Goal: Contribute content: Contribute content

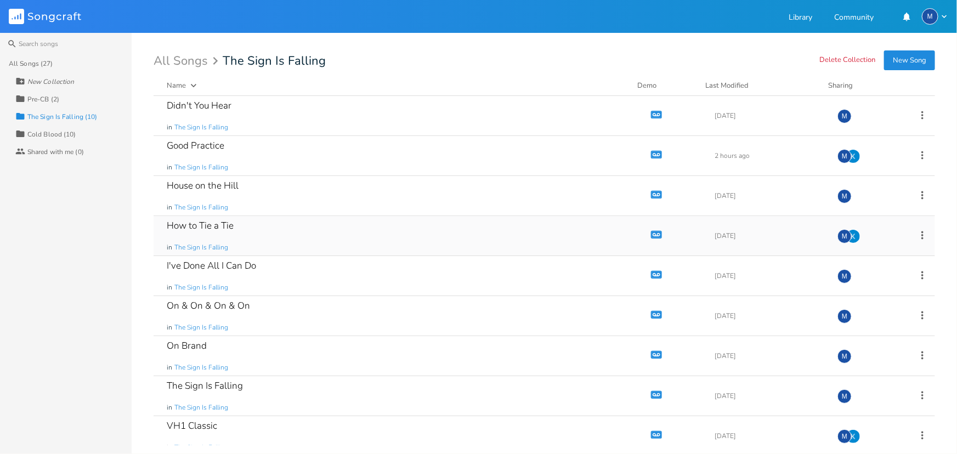
click at [300, 230] on div "How to Tie a Tie in The Sign Is Falling" at bounding box center [400, 235] width 467 height 39
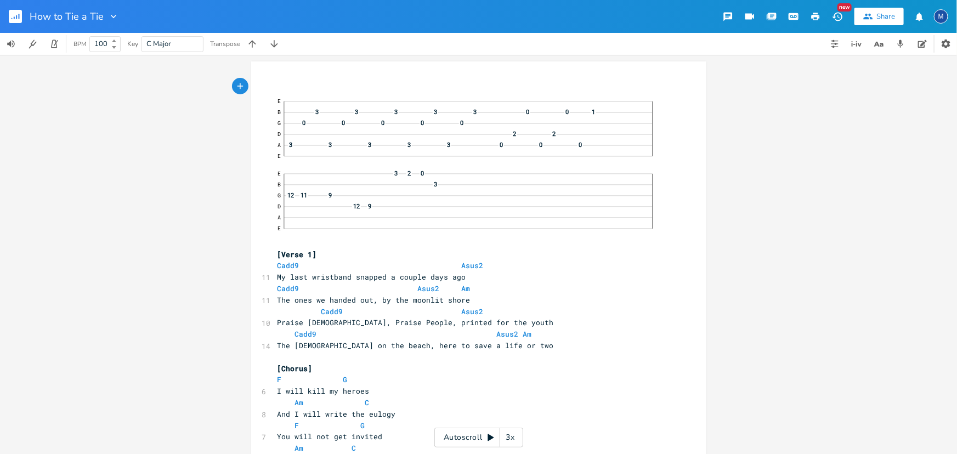
click at [169, 218] on div "xxxxxxxxxx ​ E B 3 3 3 3 3 0 0 1 G 0 0 0 0 0 D 2 2 A 3 3 3 3 3 0 0 0 E E 3 2 0 …" at bounding box center [478, 254] width 957 height 399
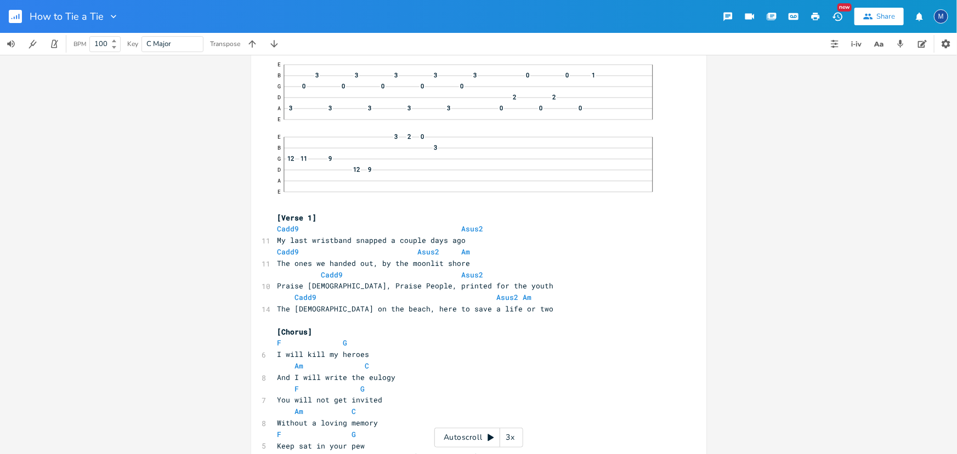
click at [292, 319] on pre "​" at bounding box center [473, 321] width 396 height 12
type textarea "I learned how to tie a tie"
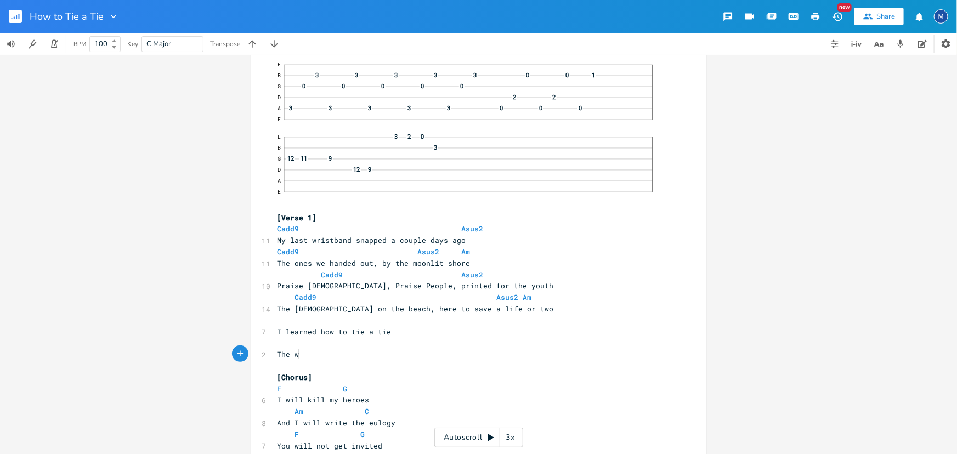
scroll to position [0, 24]
type textarea "The wee"
type textarea "year"
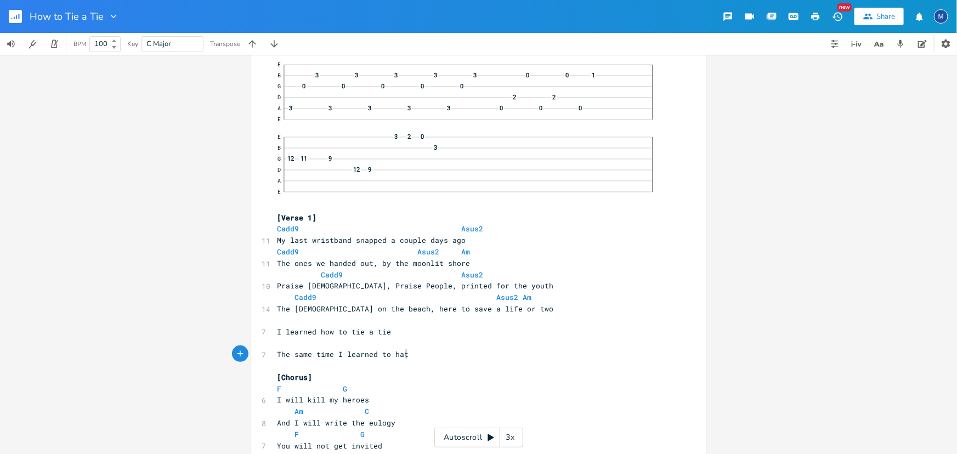
type textarea "same time I learned to hate"
type textarea "It wasn't"
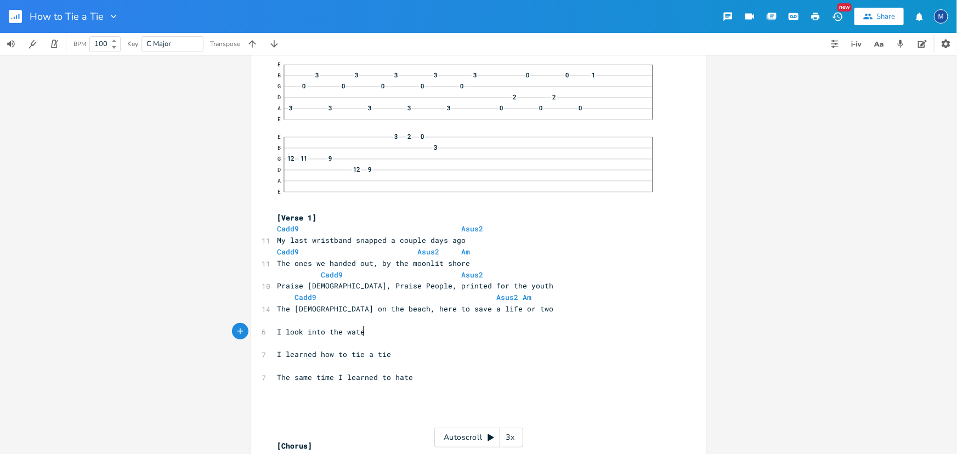
scroll to position [0, 65]
type textarea "I look into the water now"
type textarea "When"
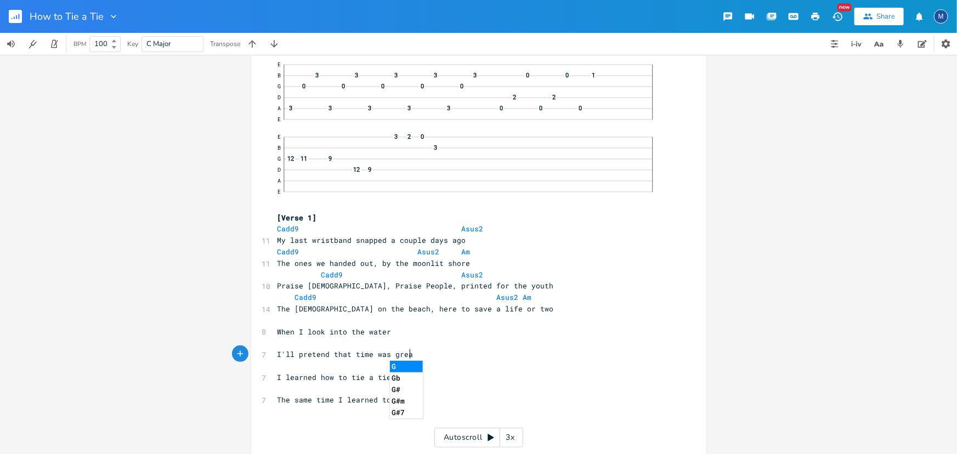
type textarea "I'll pretend that time was great"
type textarea "But"
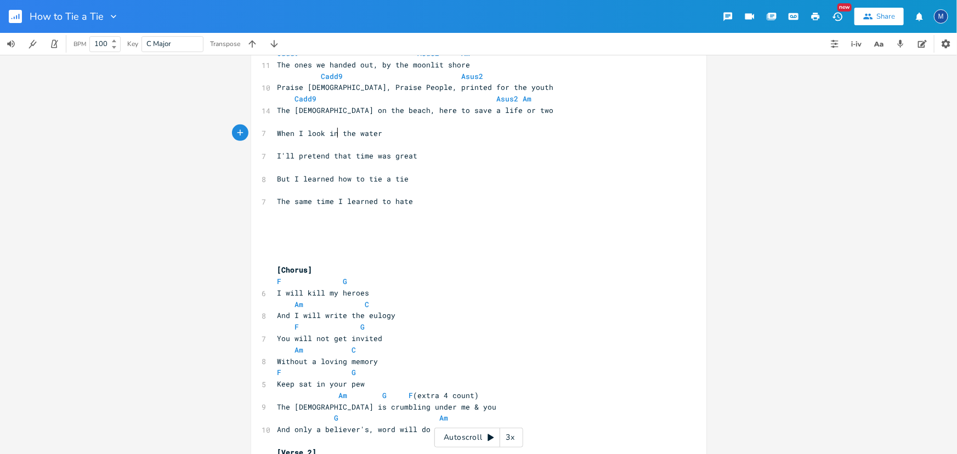
scroll to position [186, 0]
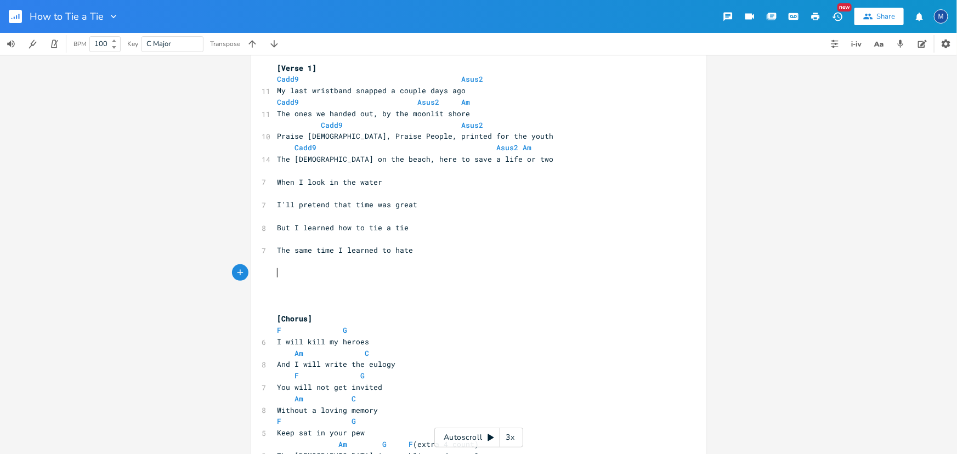
click at [299, 279] on pre "​" at bounding box center [473, 285] width 396 height 12
type textarea "But that way out"
type textarea "Cause"
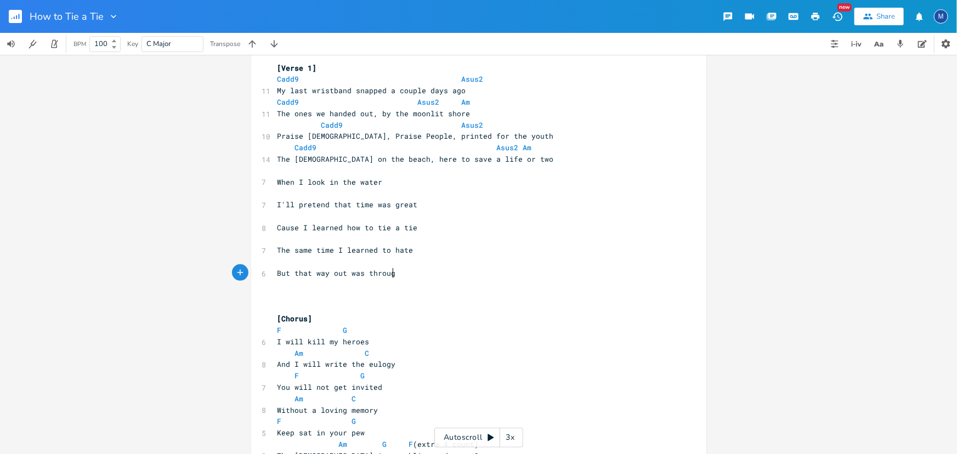
type textarea "was through"
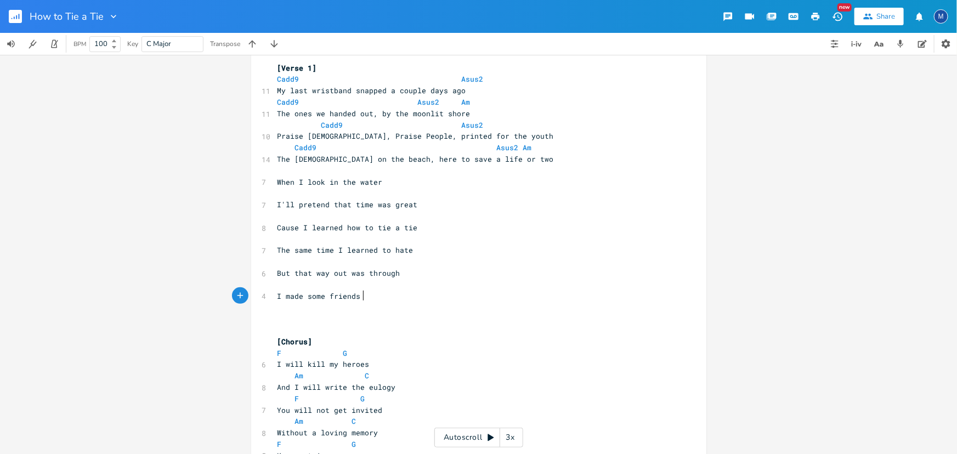
scroll to position [0, 67]
type textarea "I made some friends who tol"
type textarea "d me what to do"
type textarea "do"
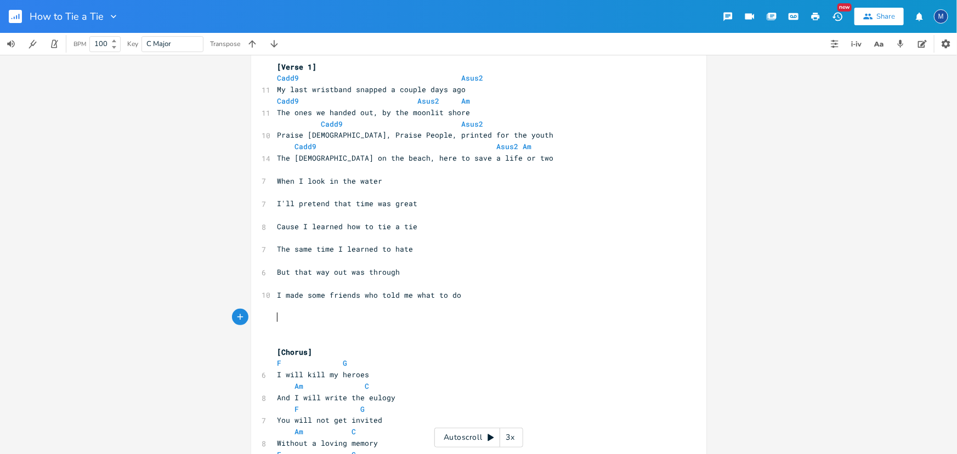
scroll to position [186, 0]
type textarea "o told me what to do"
drag, startPoint x: 465, startPoint y: 298, endPoint x: 360, endPoint y: 297, distance: 104.7
click at [360, 297] on pre "I made some friends who told me what to do" at bounding box center [473, 297] width 396 height 12
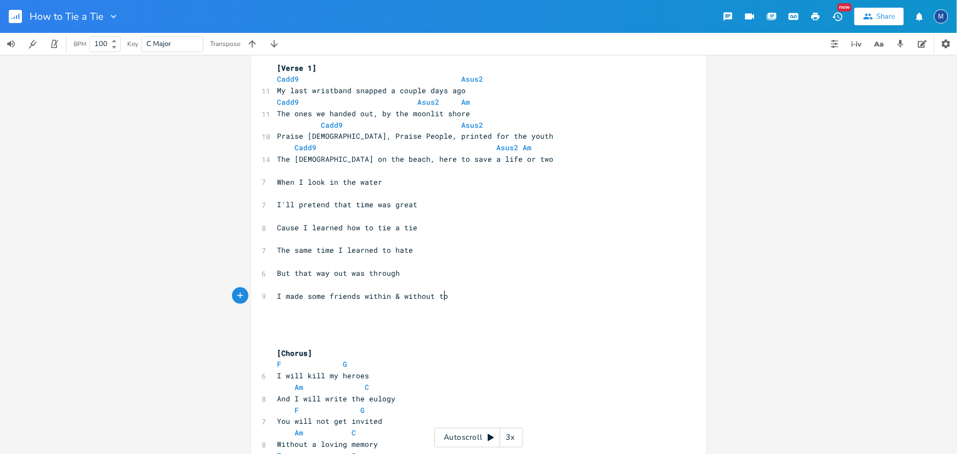
type textarea "within & without too"
click at [277, 178] on span "When I look in the water" at bounding box center [329, 182] width 105 height 10
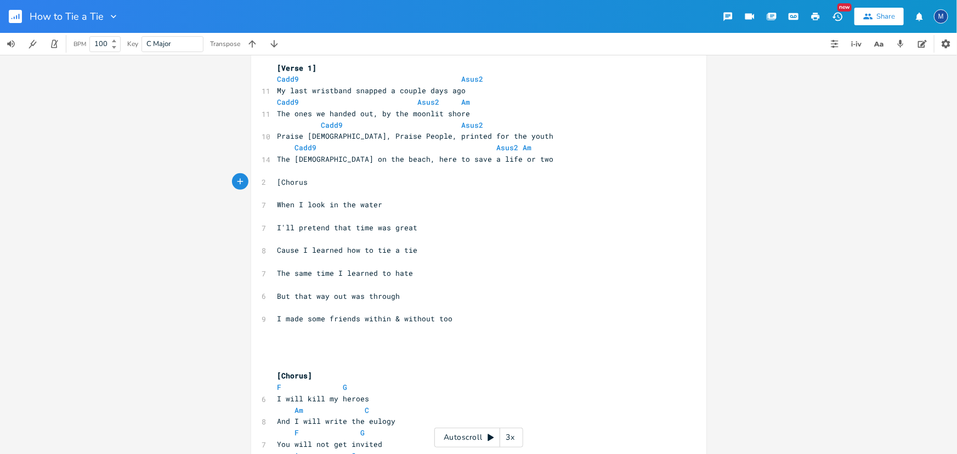
type textarea "[Chorus]"
type textarea "1"
type textarea "Bt"
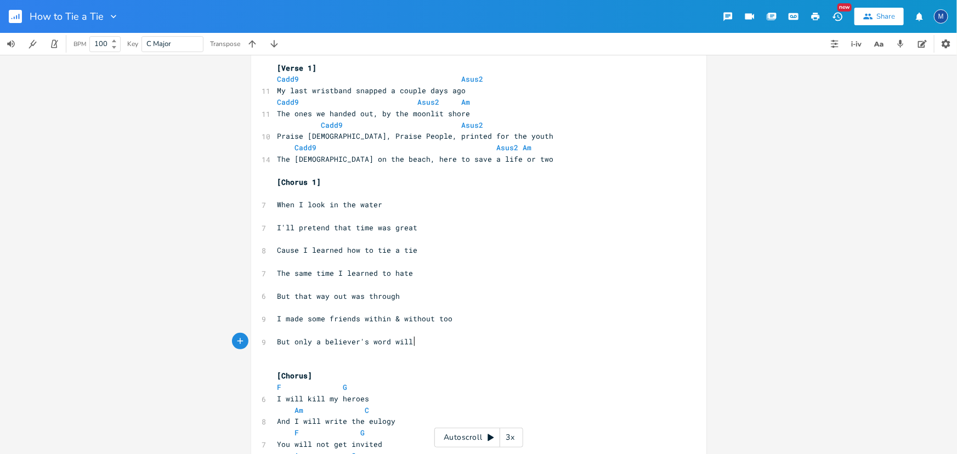
type textarea "ut only a believer's word will d"
type textarea "'ll"
type textarea "will do"
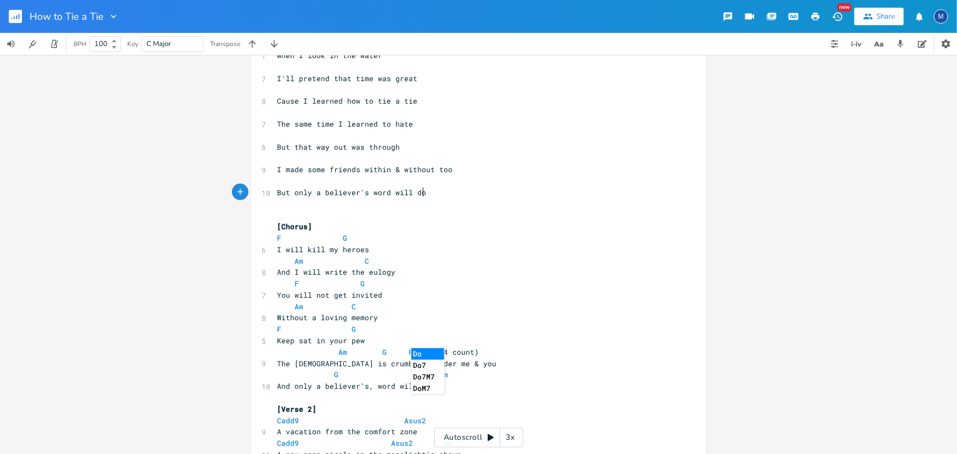
scroll to position [385, 0]
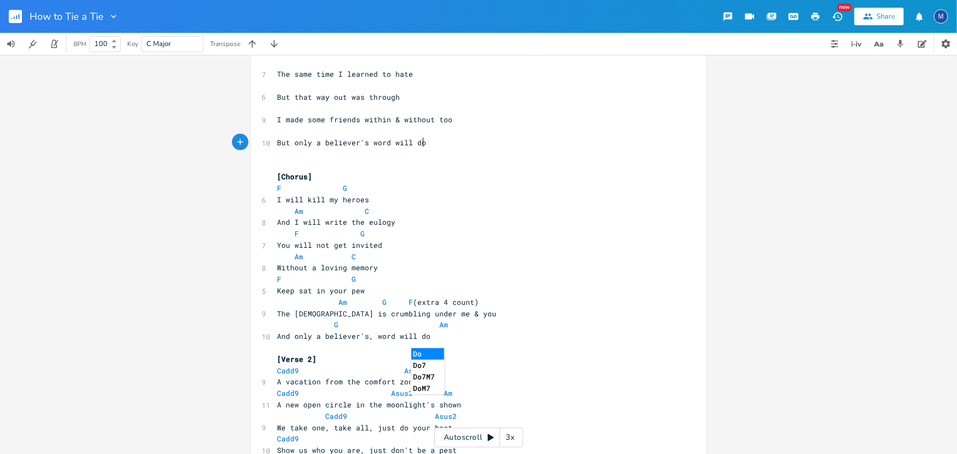
click at [363, 143] on span "But only a believer's word will do" at bounding box center [351, 143] width 149 height 10
type textarea ","
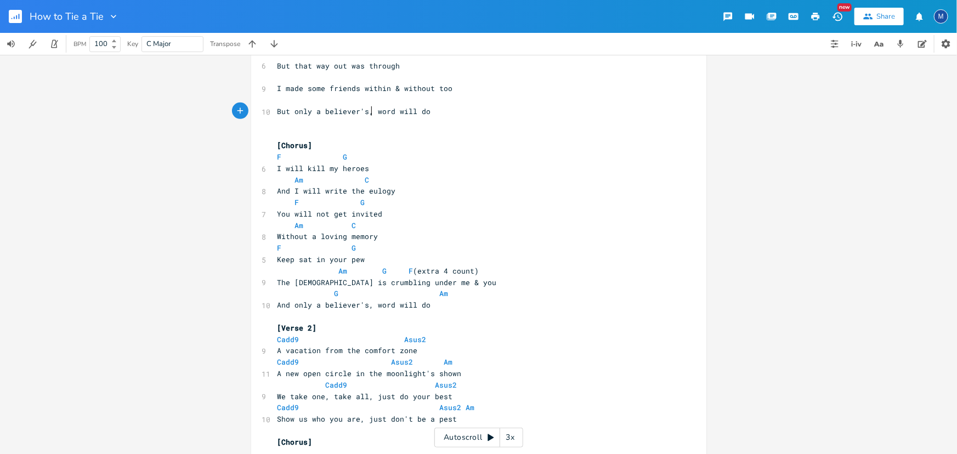
scroll to position [485, 0]
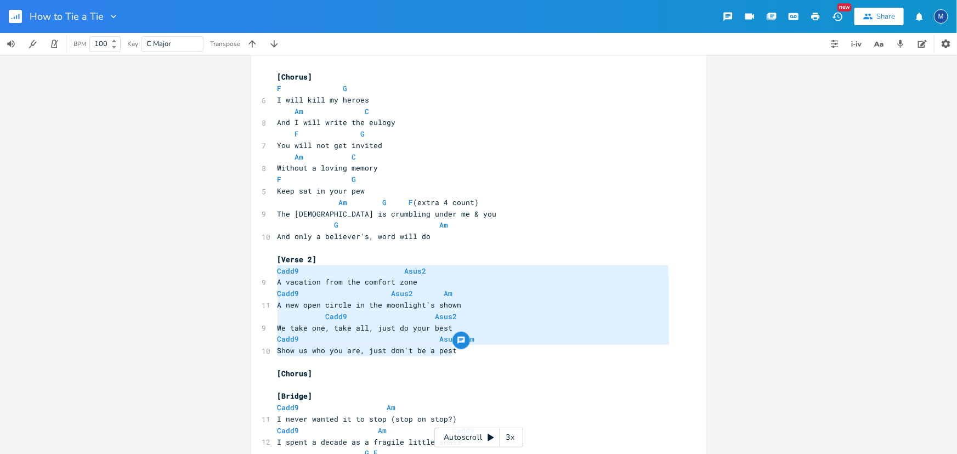
type textarea "[Verse 2] Cadd9 Asus2 A vacation from the comfort zone Cadd9 Asus2 Am A new ope…"
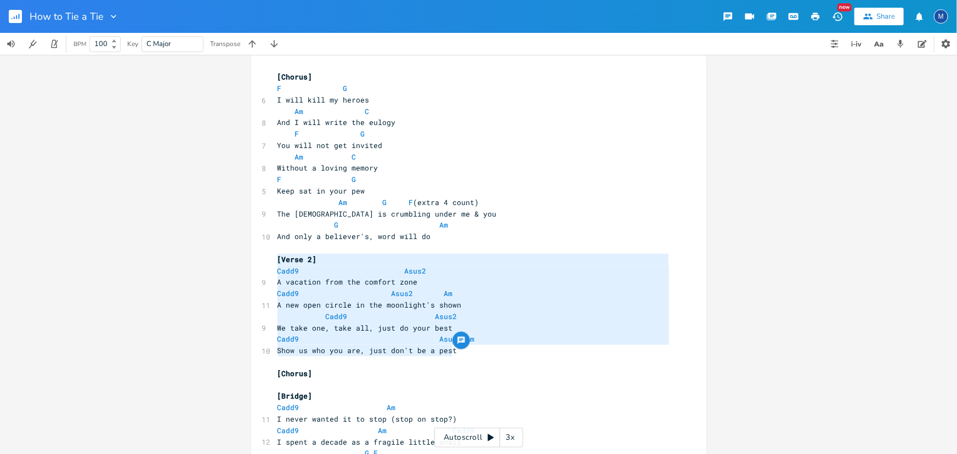
drag, startPoint x: 465, startPoint y: 351, endPoint x: 272, endPoint y: 260, distance: 213.9
click at [275, 260] on div "​ E B 3 3 3 3 3 0 0 1 G 0 0 0 0 0 D 2 2 A 3 3 3 3 3 0 0 0 E E 3 2 0 B 3 G 12 11…" at bounding box center [473, 278] width 396 height 1365
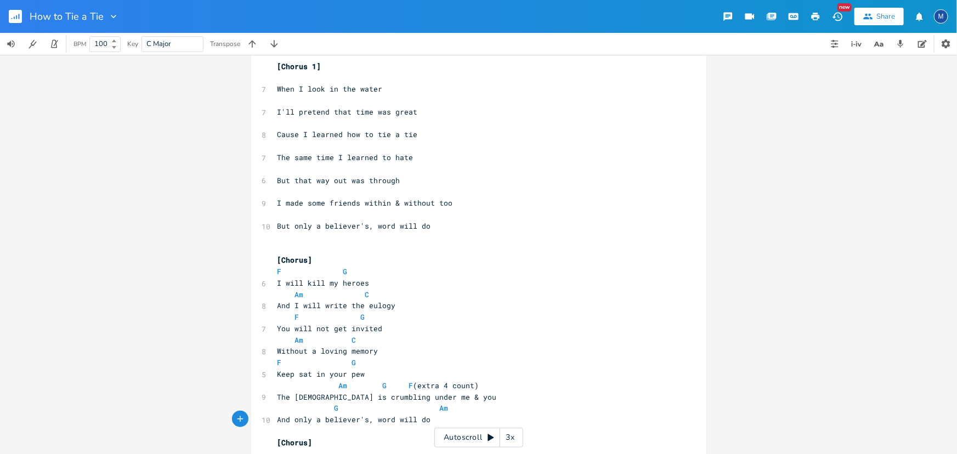
scroll to position [286, 0]
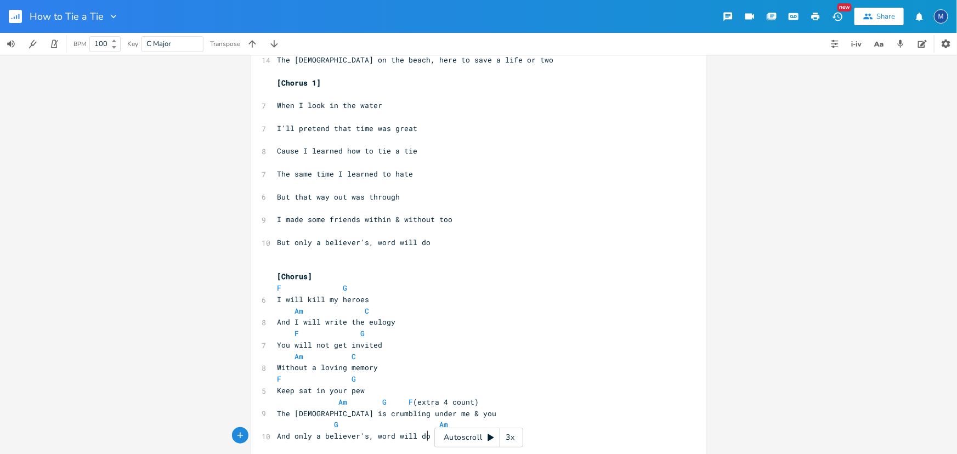
click at [293, 259] on pre "​" at bounding box center [473, 265] width 396 height 12
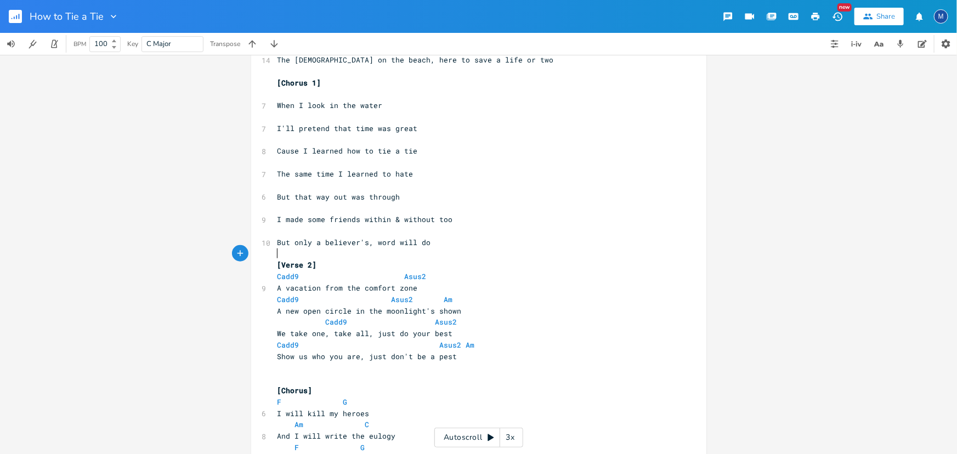
click at [332, 253] on pre "​" at bounding box center [473, 254] width 396 height 12
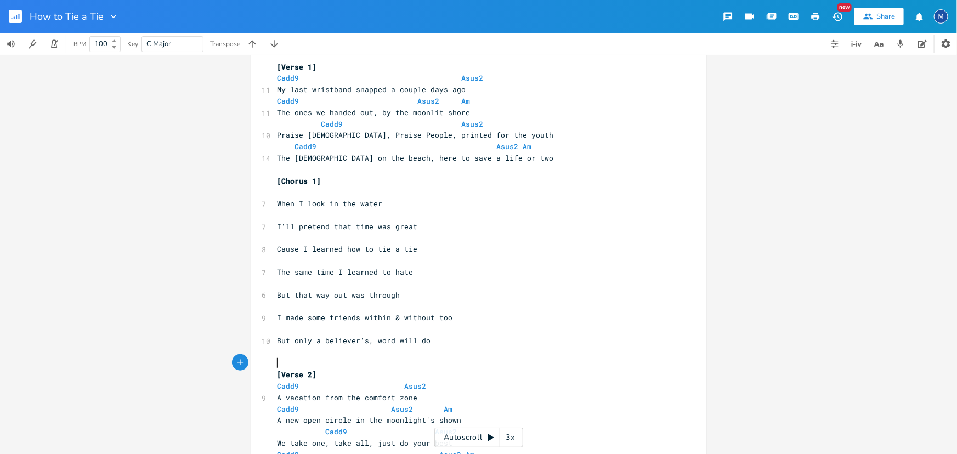
scroll to position [186, 0]
click at [275, 186] on pre "[Chorus 1]" at bounding box center [473, 183] width 396 height 12
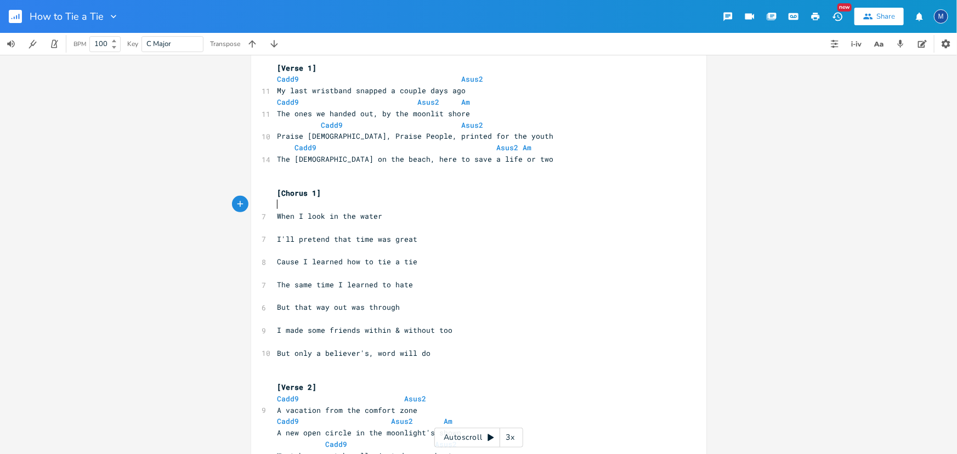
click at [291, 203] on pre "​" at bounding box center [473, 205] width 396 height 12
type textarea "F G"
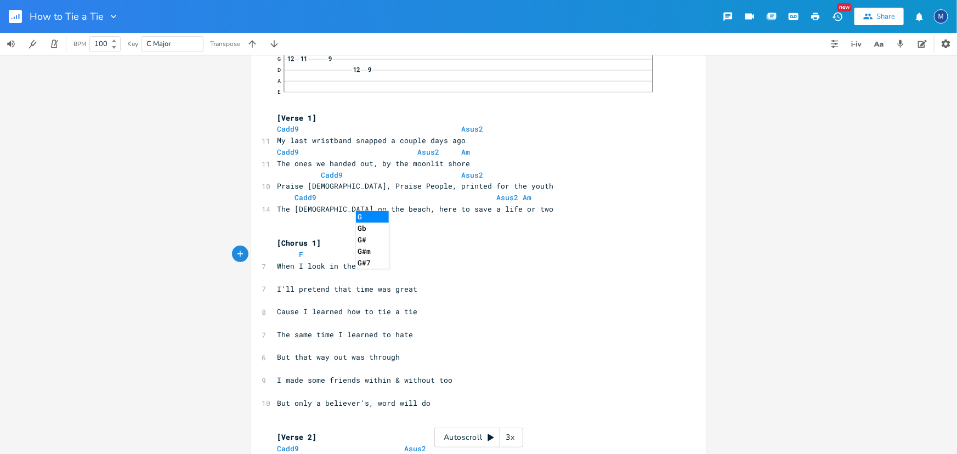
click at [287, 275] on pre "​" at bounding box center [473, 278] width 396 height 12
type textarea "Anm"
type textarea "m C"
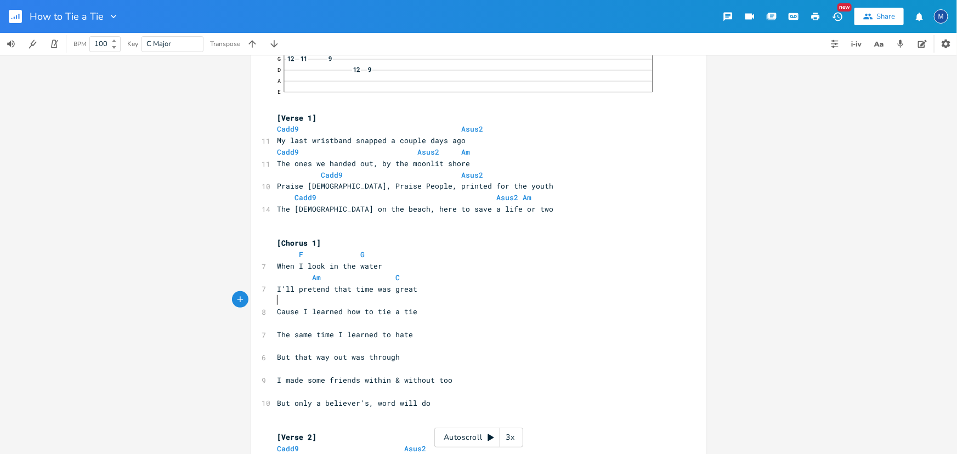
click at [285, 299] on pre "​" at bounding box center [473, 300] width 396 height 12
type textarea "F G"
click at [288, 323] on pre "​" at bounding box center [473, 323] width 396 height 12
type textarea "C"
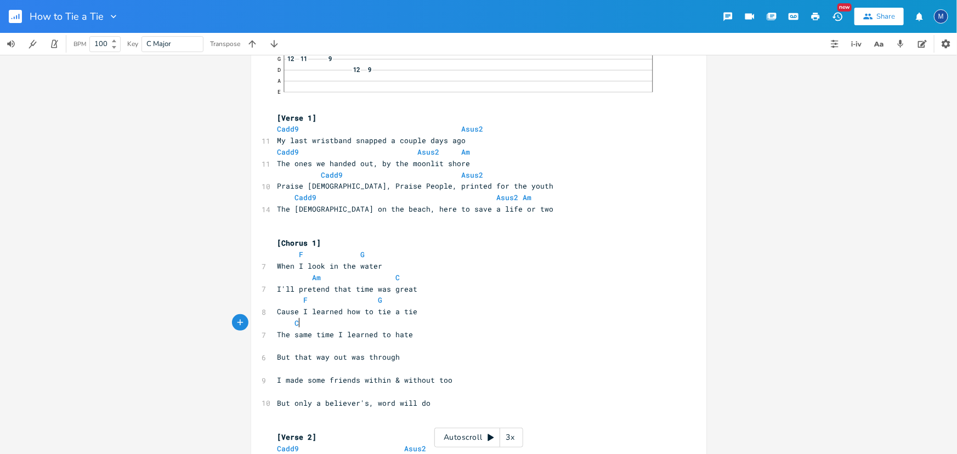
scroll to position [0, 12]
click at [360, 320] on pre "C" at bounding box center [473, 323] width 396 height 12
click at [380, 334] on span "The same time I learned to hate" at bounding box center [345, 334] width 136 height 10
click at [384, 323] on pre "C" at bounding box center [473, 323] width 396 height 12
type textarea "Am"
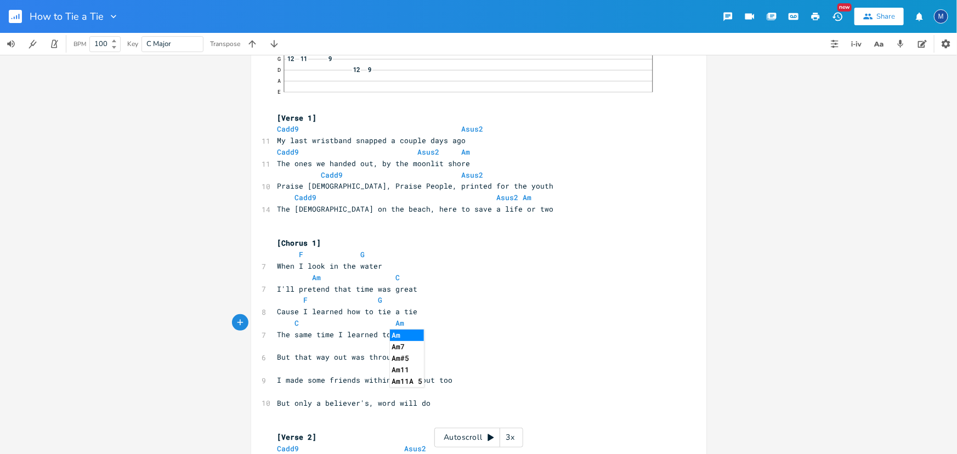
click at [329, 345] on pre "​" at bounding box center [473, 346] width 396 height 12
type textarea "F G"
click at [300, 372] on pre "​" at bounding box center [473, 369] width 396 height 12
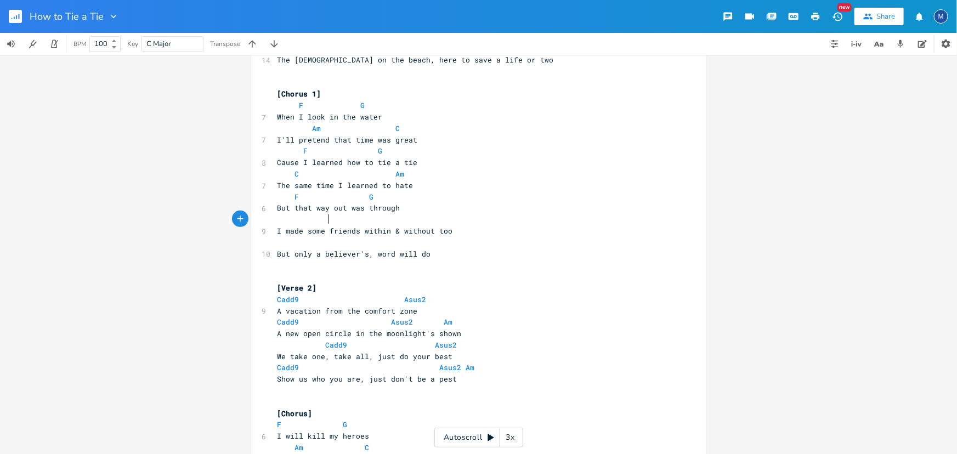
scroll to position [137, 0]
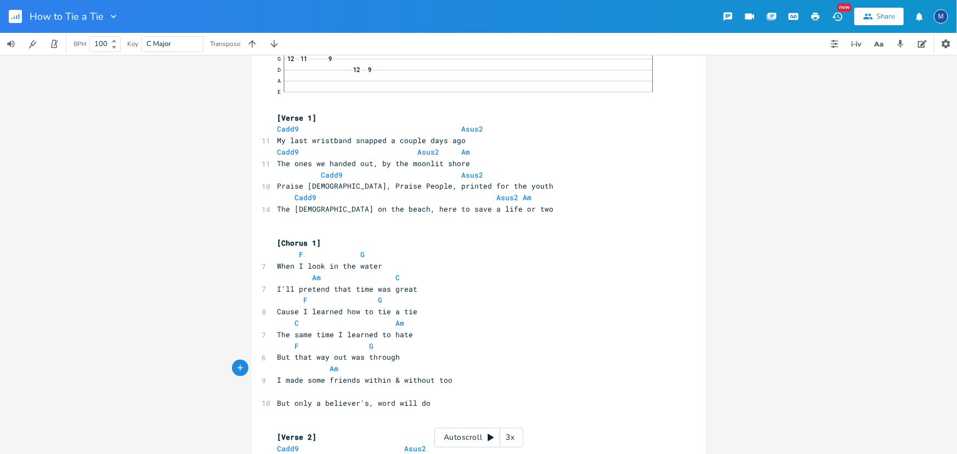
type textarea "Am G"
type textarea "G F"
type textarea "F G"
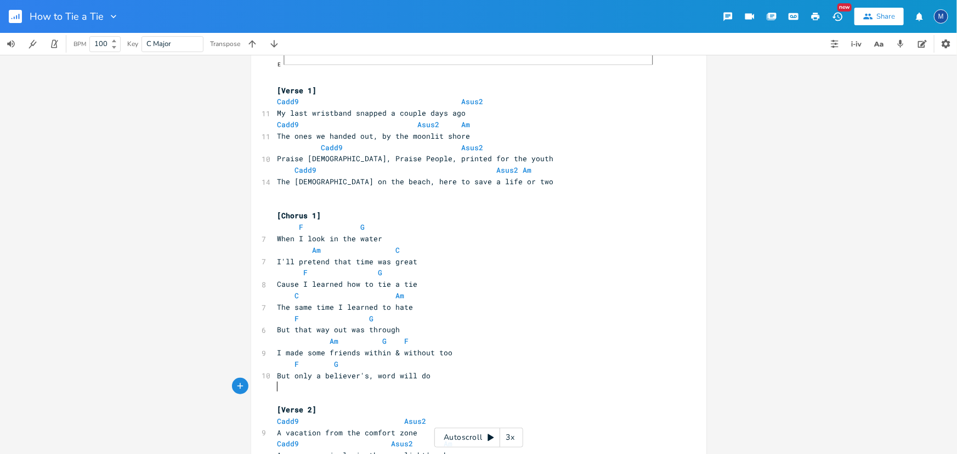
scroll to position [186, 0]
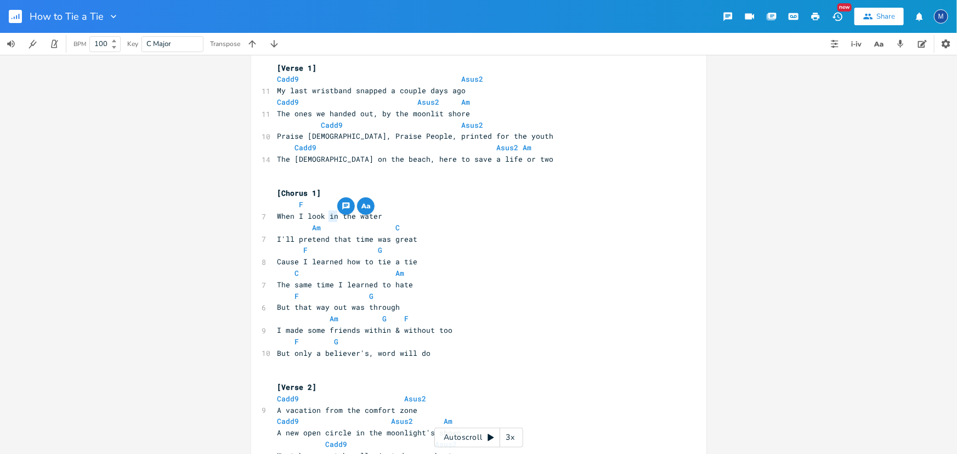
drag, startPoint x: 324, startPoint y: 215, endPoint x: 334, endPoint y: 214, distance: 10.5
type textarea "at"
drag, startPoint x: 386, startPoint y: 214, endPoint x: 305, endPoint y: 215, distance: 80.6
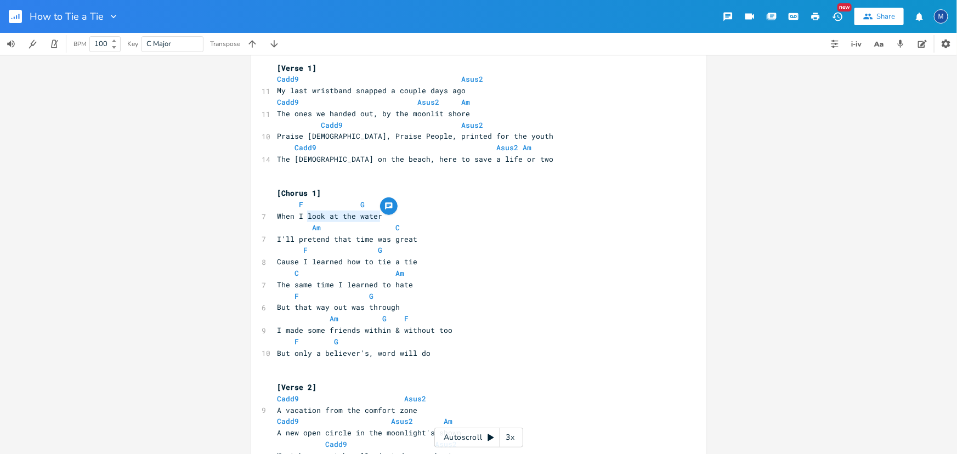
click at [305, 215] on pre "When I look at the water" at bounding box center [473, 217] width 396 height 12
type textarea "see that horizon"
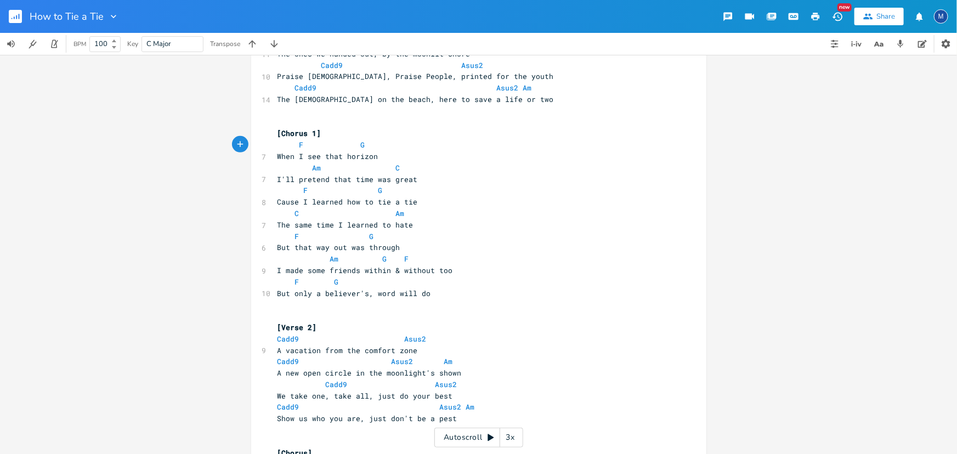
scroll to position [236, 0]
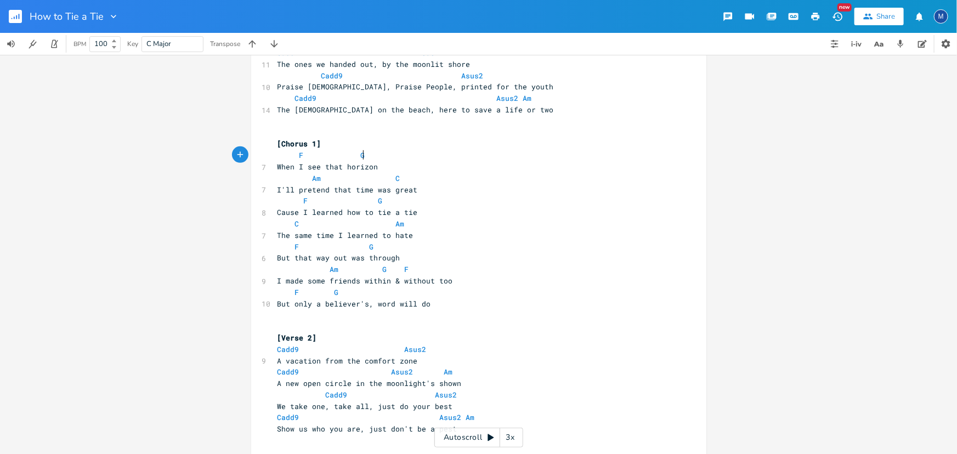
click at [296, 225] on span "C Am" at bounding box center [340, 224] width 127 height 10
type textarea "Am"
click at [383, 219] on span "Am Am" at bounding box center [343, 224] width 132 height 10
type textarea "C"
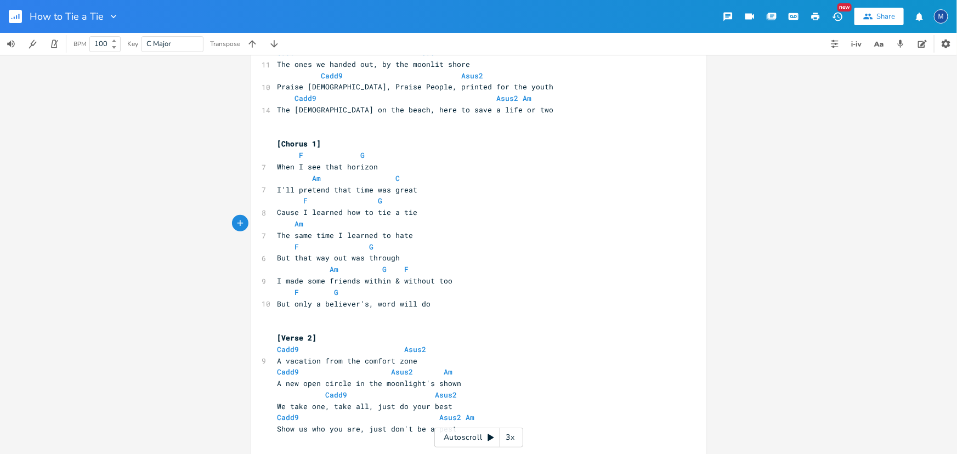
scroll to position [0, 5]
click at [450, 238] on pre "The same time I learned to hate" at bounding box center [473, 236] width 396 height 12
drag, startPoint x: 287, startPoint y: 303, endPoint x: 271, endPoint y: 304, distance: 15.4
click at [275, 304] on pre "But only a believer's, word will do" at bounding box center [473, 304] width 396 height 12
type textarea "When"
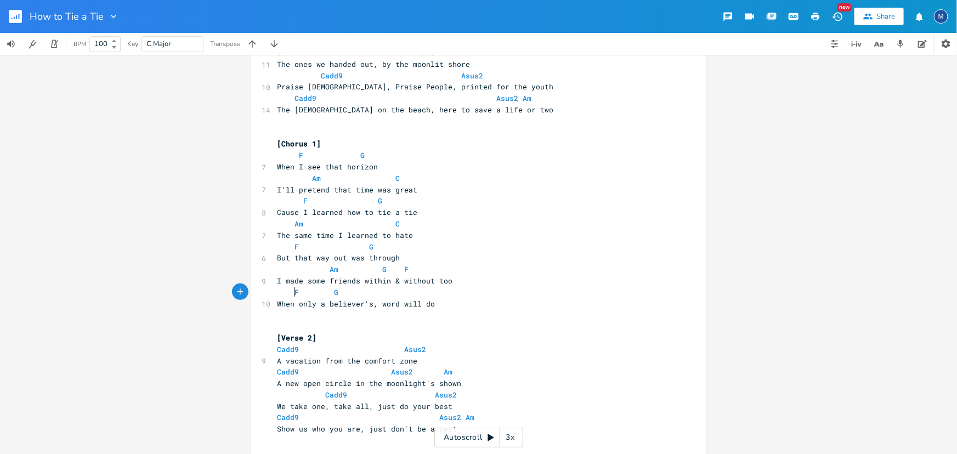
scroll to position [0, 2]
click at [334, 323] on pre "​" at bounding box center [473, 327] width 396 height 12
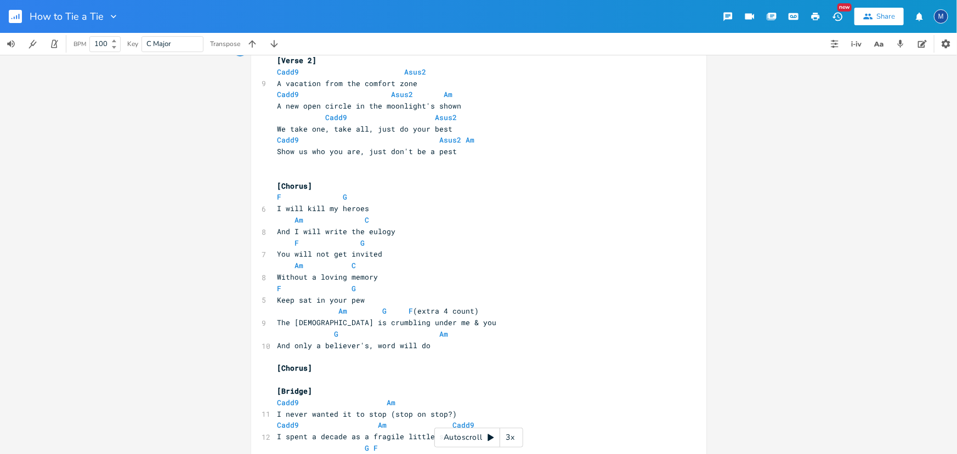
scroll to position [535, 0]
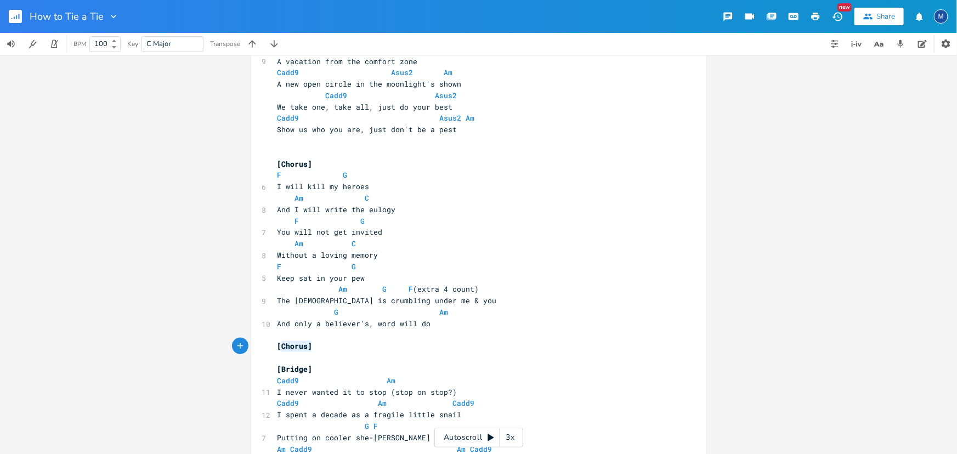
type textarea "[Chorus]"
drag, startPoint x: 323, startPoint y: 343, endPoint x: 268, endPoint y: 349, distance: 55.7
click at [268, 349] on div "[Chorus] x ​ E B 3 3 3 3 3 0 0 1 G 0 0 0 0 0 D 2 2 A 3 3 3 3 3 0 0 0 E E 3 2 0 …" at bounding box center [478, 237] width 455 height 1423
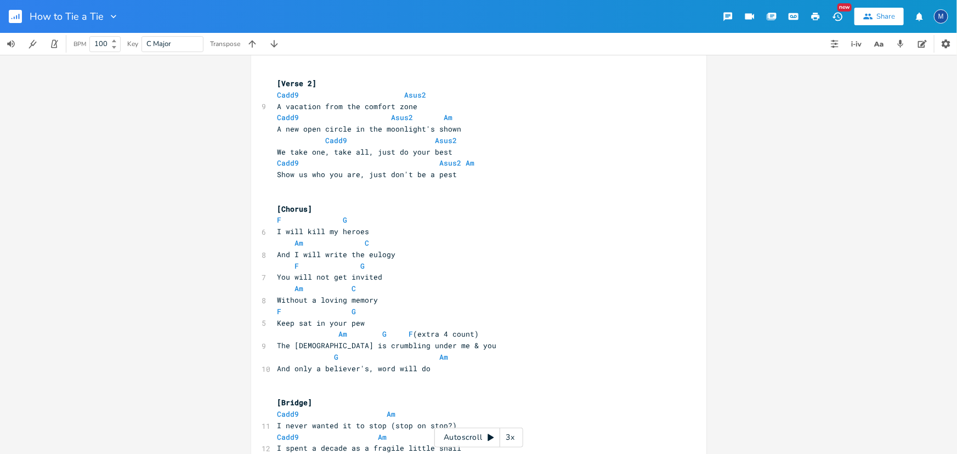
scroll to position [0, 0]
click at [311, 186] on pre "​" at bounding box center [473, 186] width 396 height 12
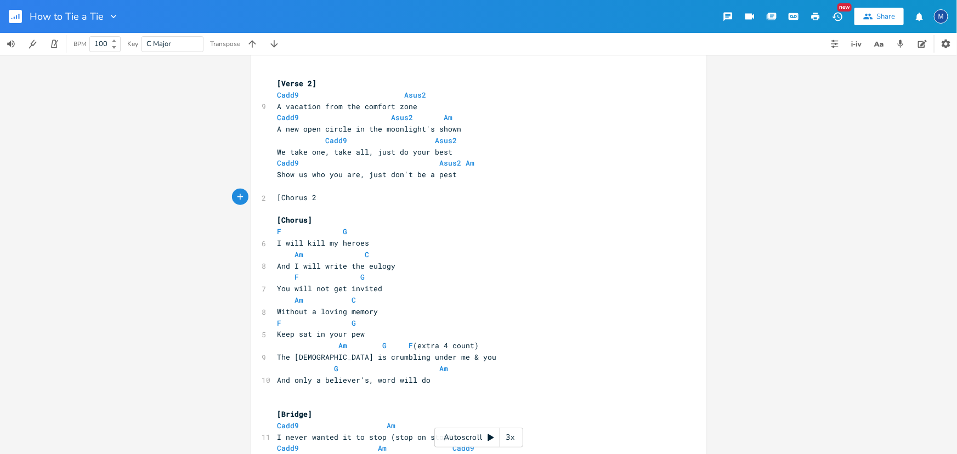
type textarea "[Chorus 2]"
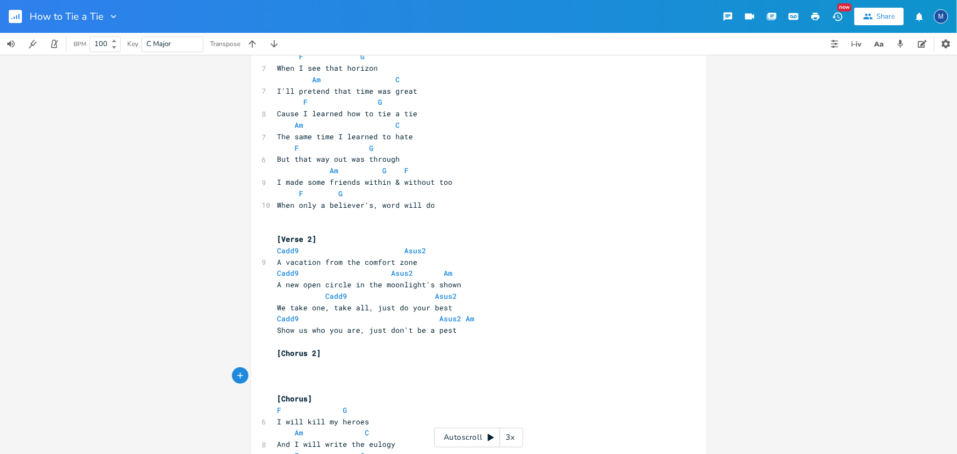
scroll to position [241, 0]
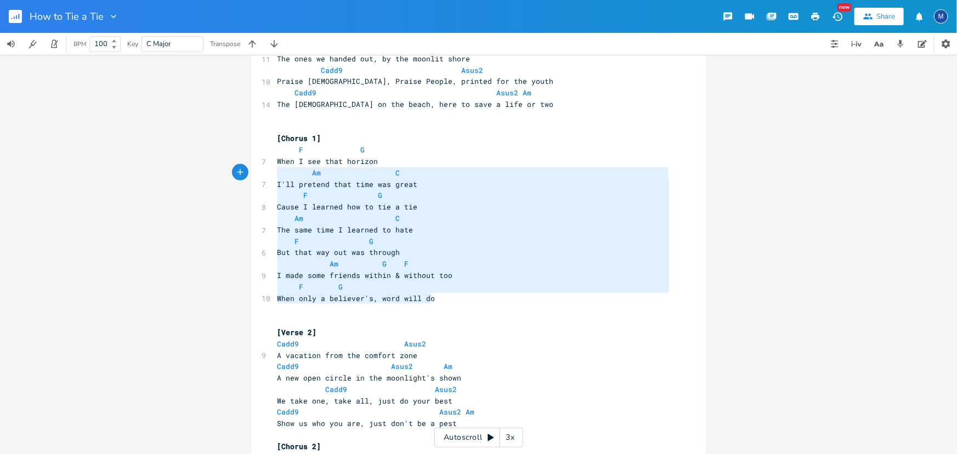
type textarea "F G When I see that horizon Am C I'll pretend that time was great F G Cause I l…"
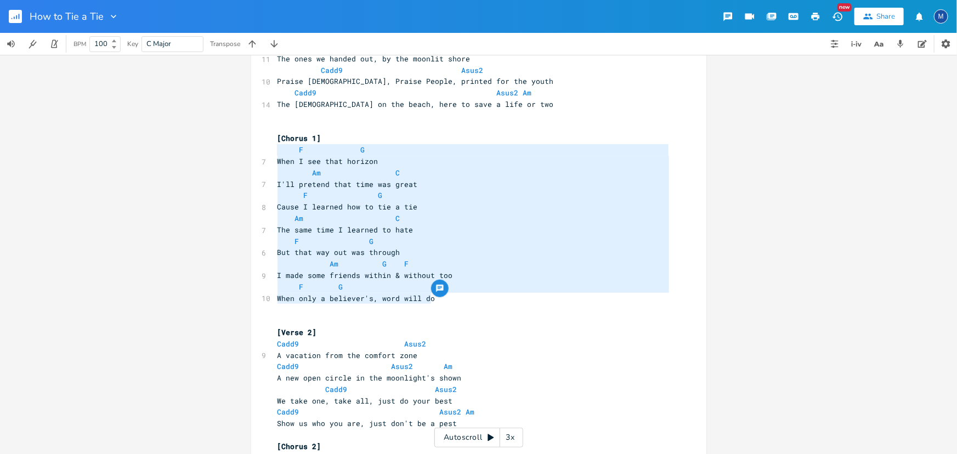
drag, startPoint x: 441, startPoint y: 297, endPoint x: 273, endPoint y: 153, distance: 221.6
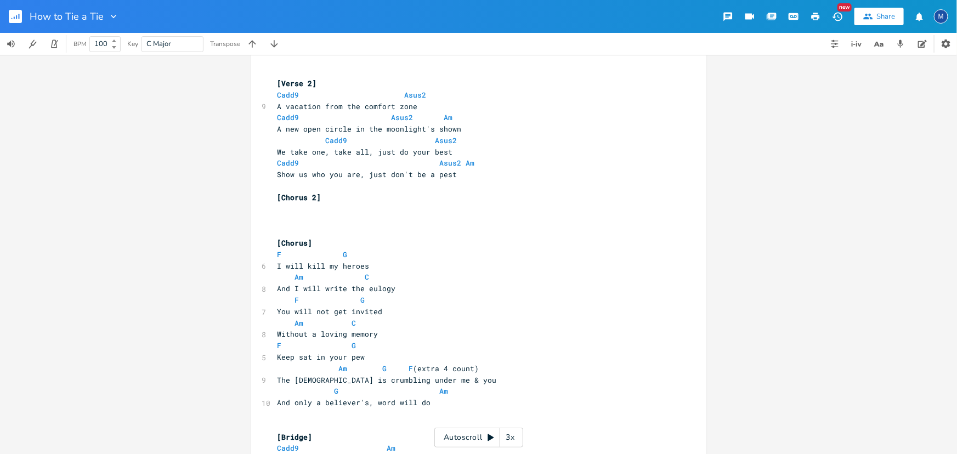
click at [285, 209] on pre "​" at bounding box center [473, 209] width 396 height 12
paste textarea "n"
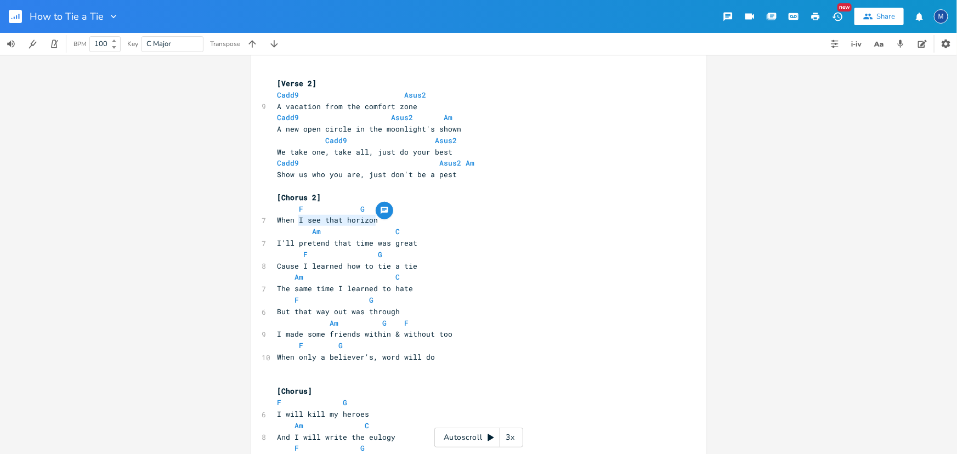
type textarea "I see that horizon"
drag, startPoint x: 381, startPoint y: 217, endPoint x: 292, endPoint y: 219, distance: 88.8
click at [292, 219] on pre "When I see that horizon" at bounding box center [473, 220] width 396 height 12
type textarea "that time was great"
drag, startPoint x: 425, startPoint y: 246, endPoint x: 326, endPoint y: 246, distance: 98.7
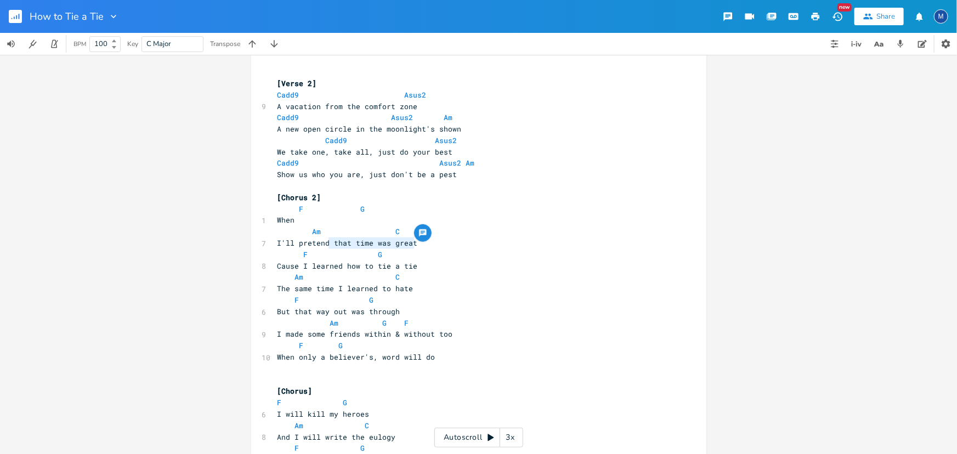
click at [326, 246] on pre "I'll pretend that time was great" at bounding box center [473, 243] width 396 height 12
type textarea "learned how to tie a tie"
drag, startPoint x: 428, startPoint y: 266, endPoint x: 304, endPoint y: 264, distance: 123.4
click at [304, 264] on pre "Cause I learned how to tie a tie" at bounding box center [473, 266] width 396 height 12
type textarea "learned to hate"
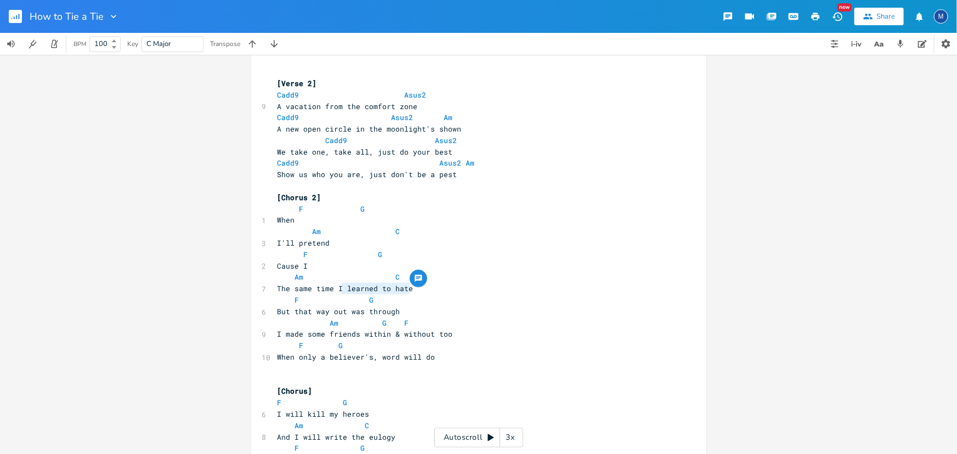
drag, startPoint x: 412, startPoint y: 288, endPoint x: 337, endPoint y: 291, distance: 75.1
click at [337, 291] on pre "The same time I learned to hate" at bounding box center [473, 289] width 396 height 12
click at [308, 220] on pre "When" at bounding box center [473, 220] width 396 height 12
type textarea "I let"
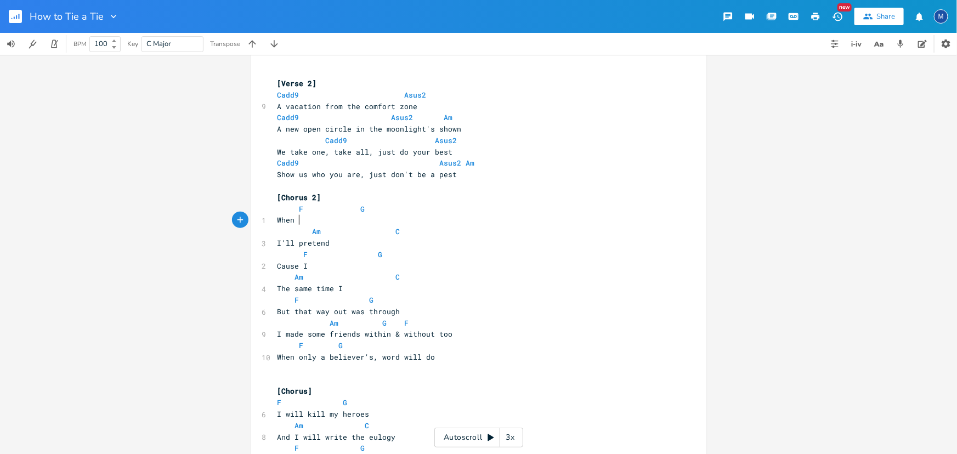
click at [851, 225] on div "x ​ E B 3 3 3 3 3 0 0 1 G 0 0 0 0 0 D 2 2 A 3 3 3 3 3 0 0 0 E E 3 2 0 B 3 G 12 …" at bounding box center [478, 254] width 957 height 399
click at [328, 217] on pre "When" at bounding box center [473, 220] width 396 height 12
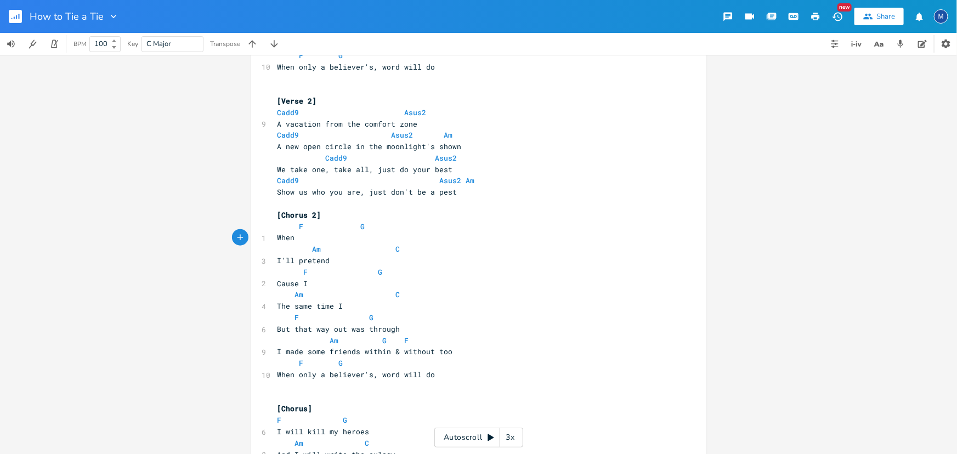
scroll to position [490, 0]
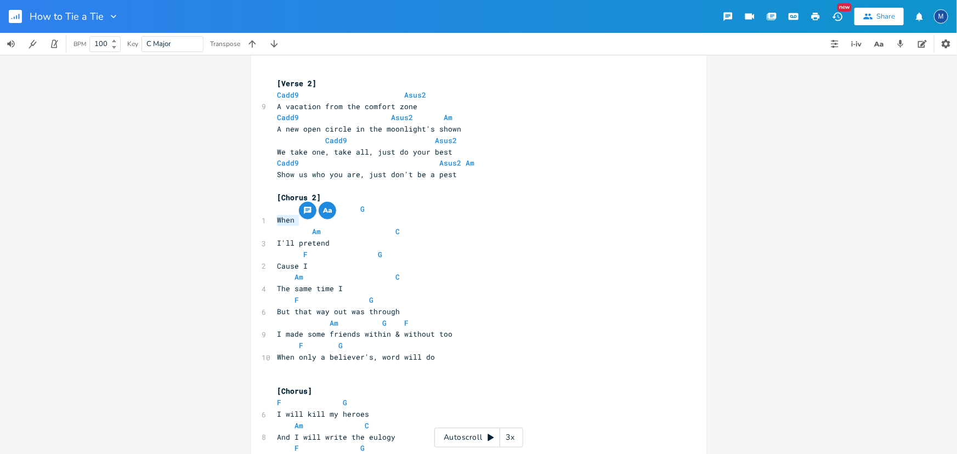
drag, startPoint x: 306, startPoint y: 220, endPoint x: 272, endPoint y: 219, distance: 33.4
click at [275, 219] on pre "When" at bounding box center [473, 220] width 396 height 12
type textarea "But if you"
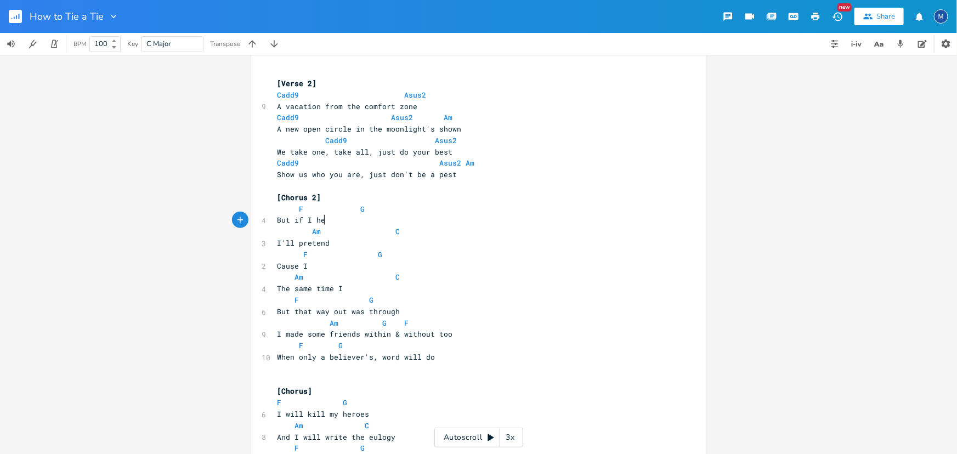
type textarea "I hea"
type textarea "tell you where I've been"
type textarea "you stomp on"
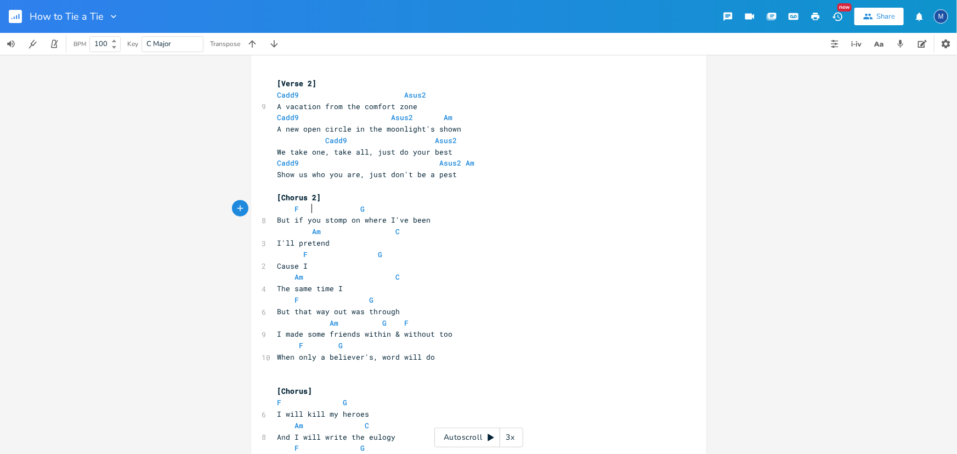
scroll to position [0, 3]
type textarea "build it from the dirt"
type textarea "back"
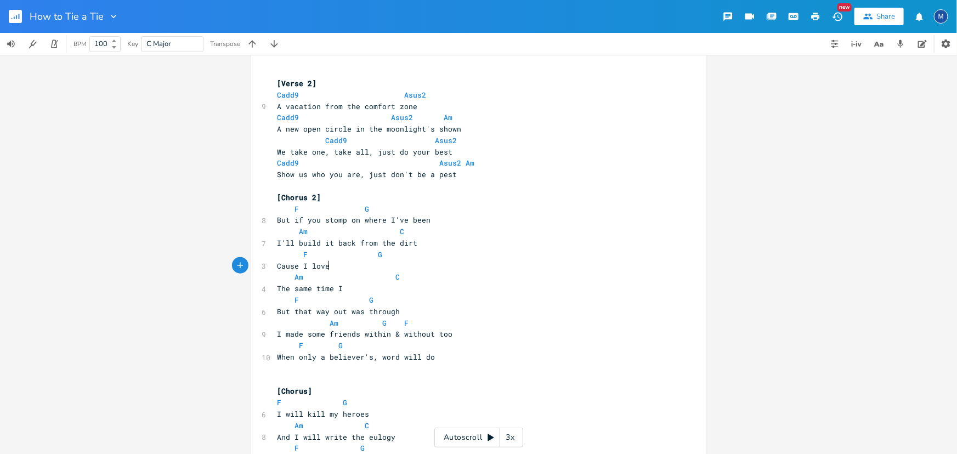
type textarea "love"
type textarea "d everyone I met"
type textarea "And pray no one got hurt"
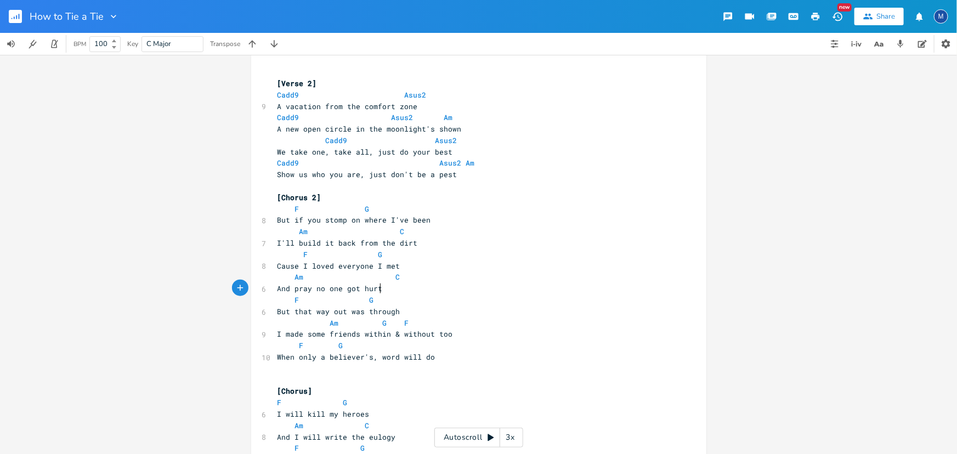
scroll to position [0, 82]
type textarea "'s been"
type textarea "T"
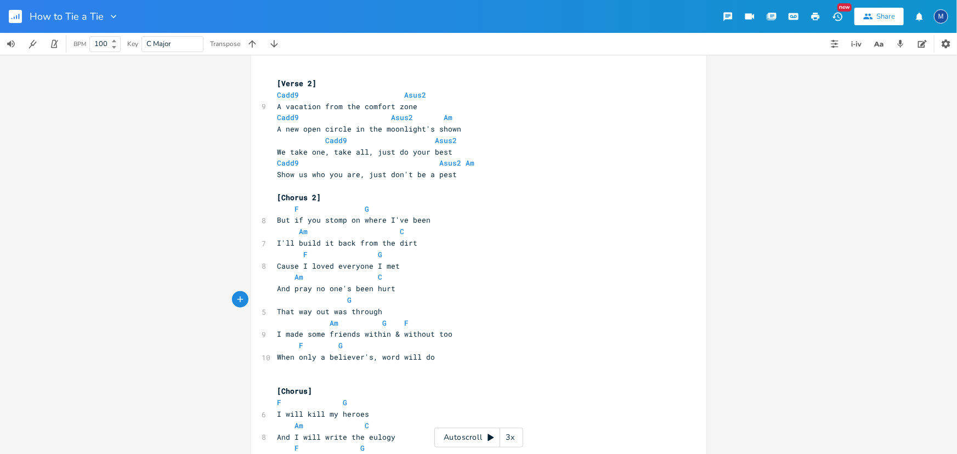
type textarea "F"
click at [389, 387] on pre "[Chorus]" at bounding box center [473, 391] width 396 height 12
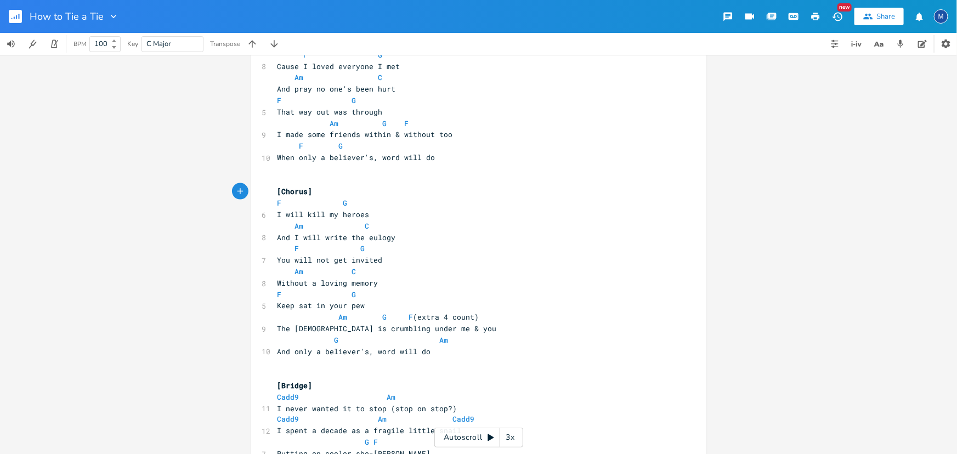
scroll to position [789, 0]
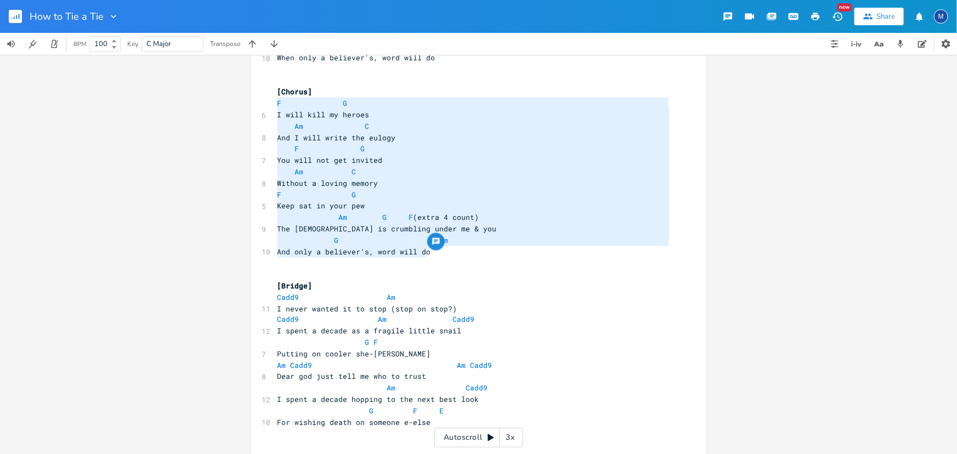
type textarea "[Chorus] F G I will kill my heroes Am C And I will write the eulogy F G You wil…"
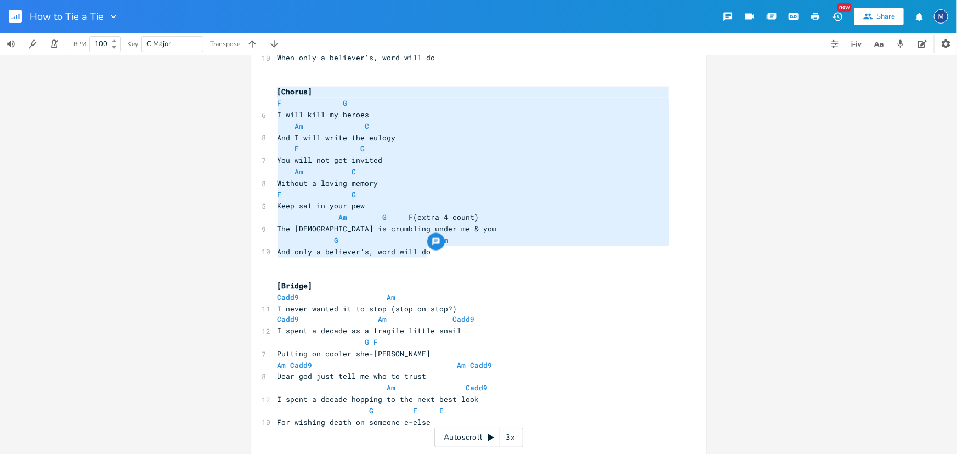
drag, startPoint x: 444, startPoint y: 252, endPoint x: 272, endPoint y: 90, distance: 235.4
click at [275, 90] on div "​ E B 3 3 3 3 3 0 0 1 G 0 0 0 0 0 D 2 2 A 3 3 3 3 3 0 0 0 E E 3 2 0 B 3 G 12 11…" at bounding box center [473, 71] width 396 height 1559
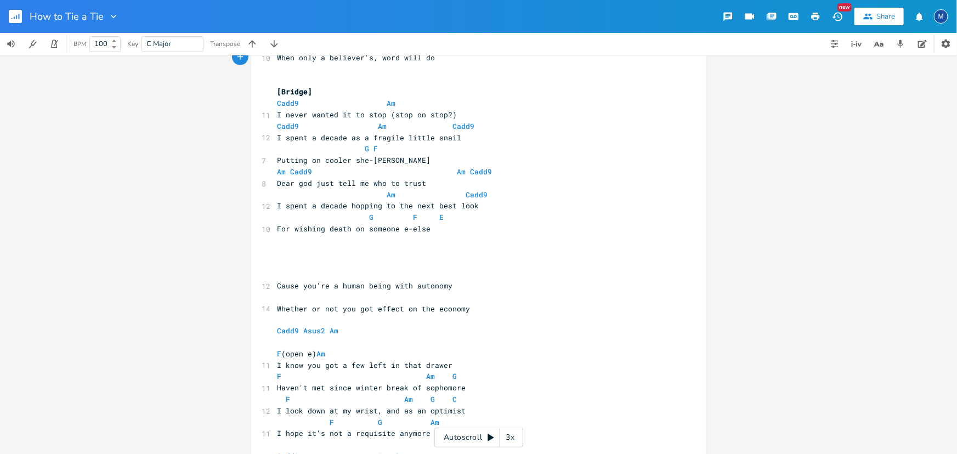
click at [347, 258] on pre "​" at bounding box center [473, 263] width 396 height 12
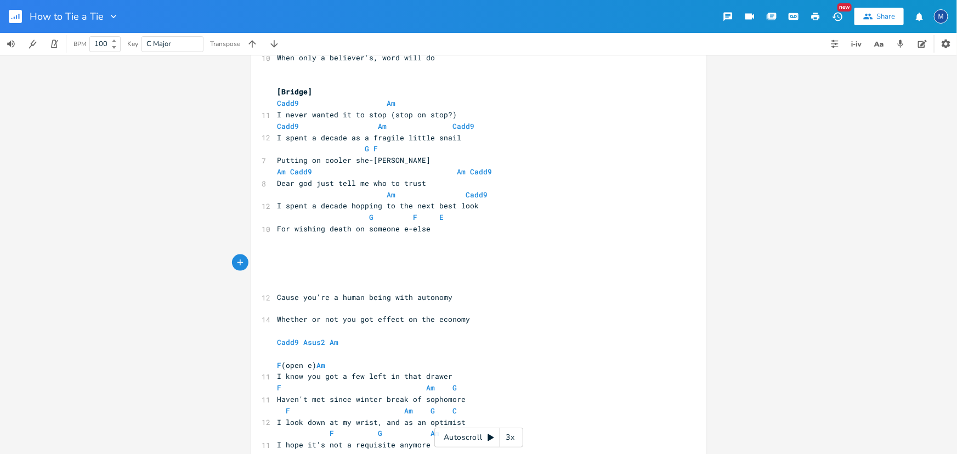
paste textarea
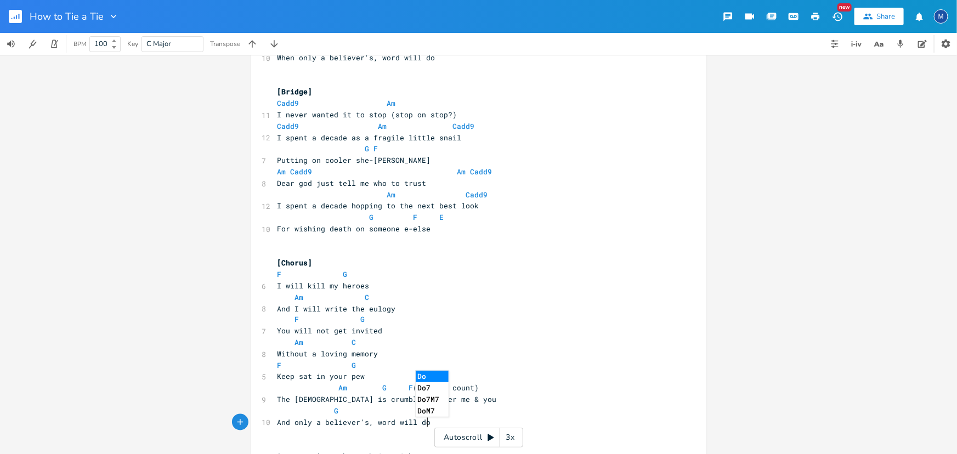
click at [478, 420] on pre "And only a believer's, word will do" at bounding box center [473, 423] width 396 height 12
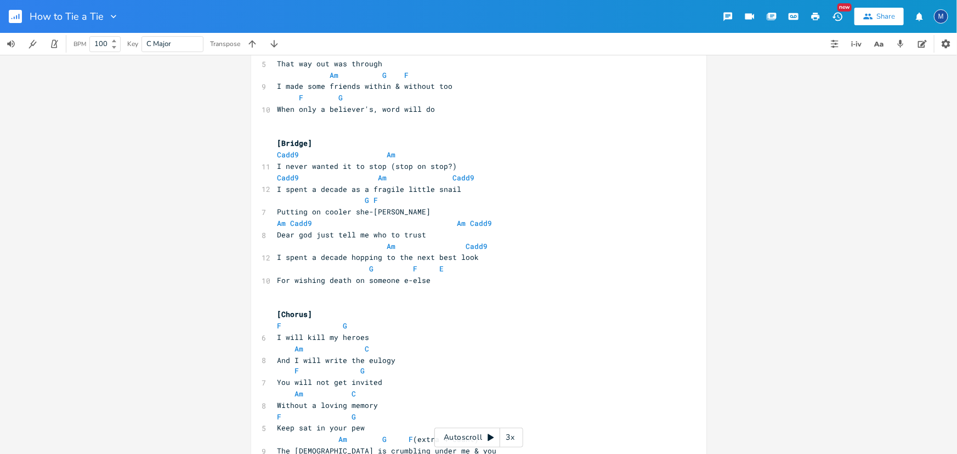
scroll to position [740, 0]
click at [305, 313] on span "[Chorus]" at bounding box center [294, 313] width 35 height 10
type textarea "3"
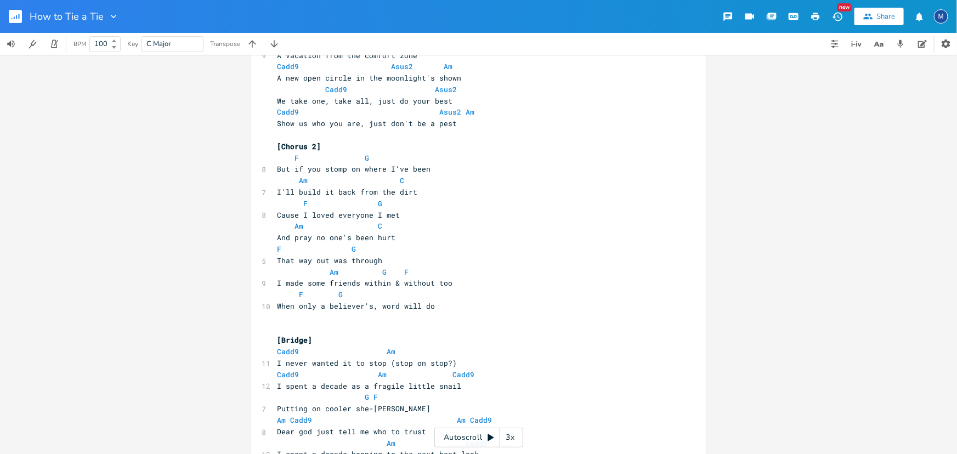
scroll to position [540, 0]
click at [459, 126] on pre "Show us who you are, just don't be a pest" at bounding box center [473, 125] width 396 height 12
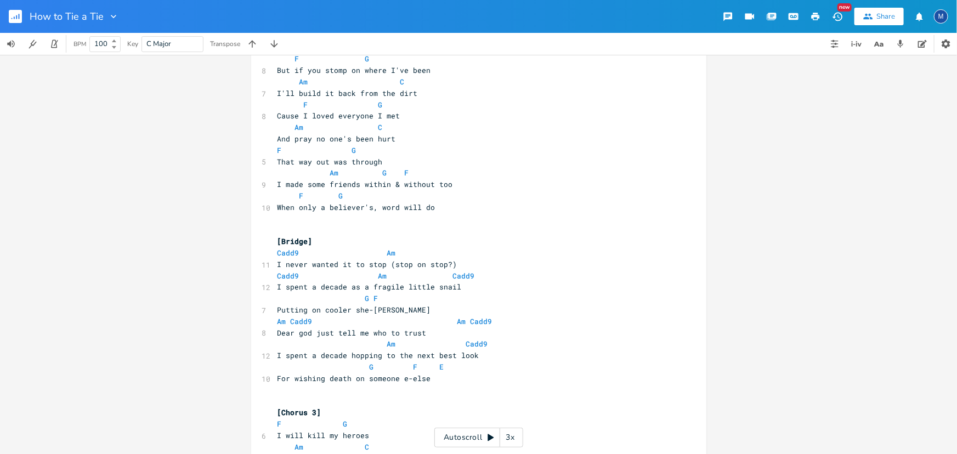
scroll to position [740, 0]
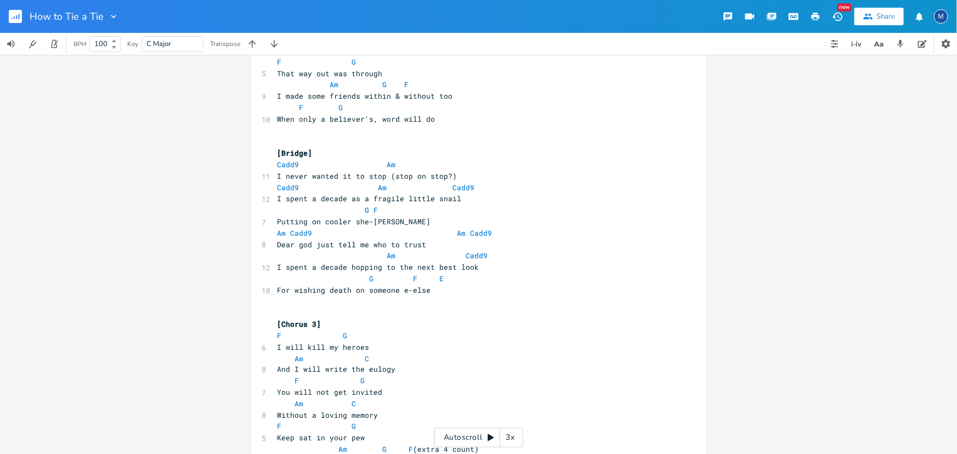
click at [383, 315] on pre "​" at bounding box center [473, 313] width 396 height 12
click at [277, 348] on span "I will kill my heroes" at bounding box center [323, 347] width 92 height 10
type textarea "Cause"
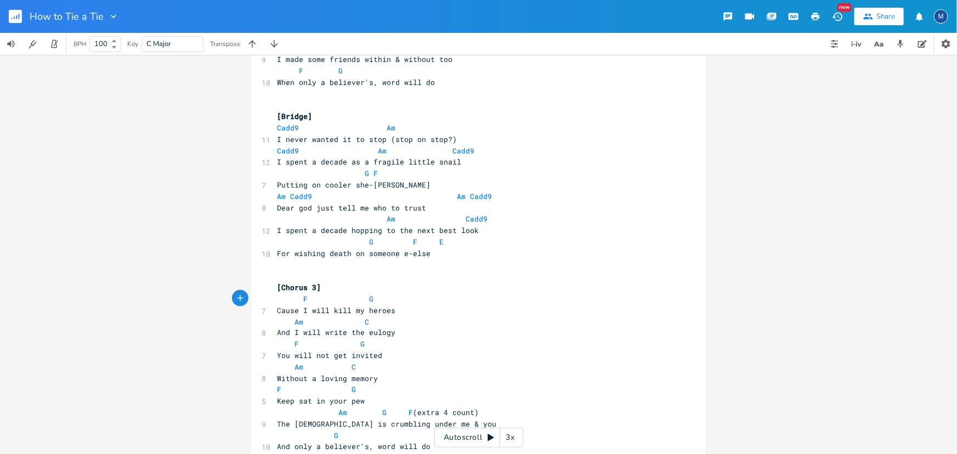
scroll to position [789, 0]
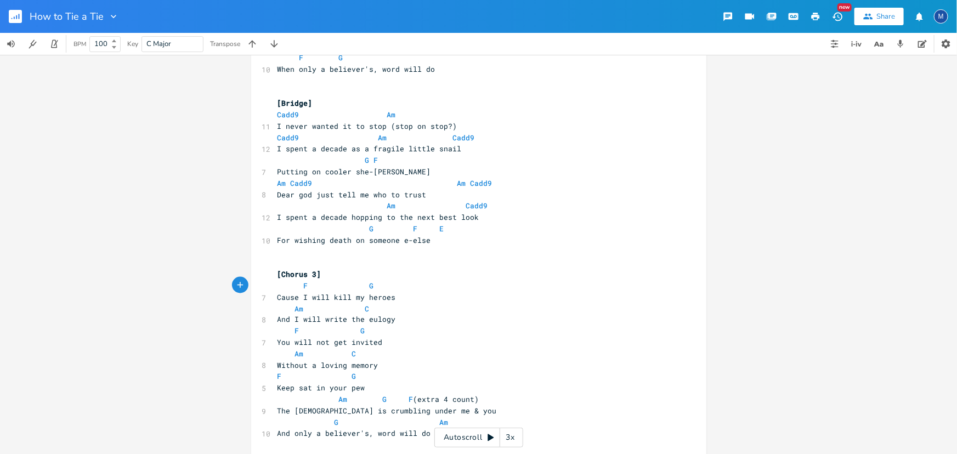
click at [542, 341] on pre "You will not get invited" at bounding box center [473, 343] width 396 height 12
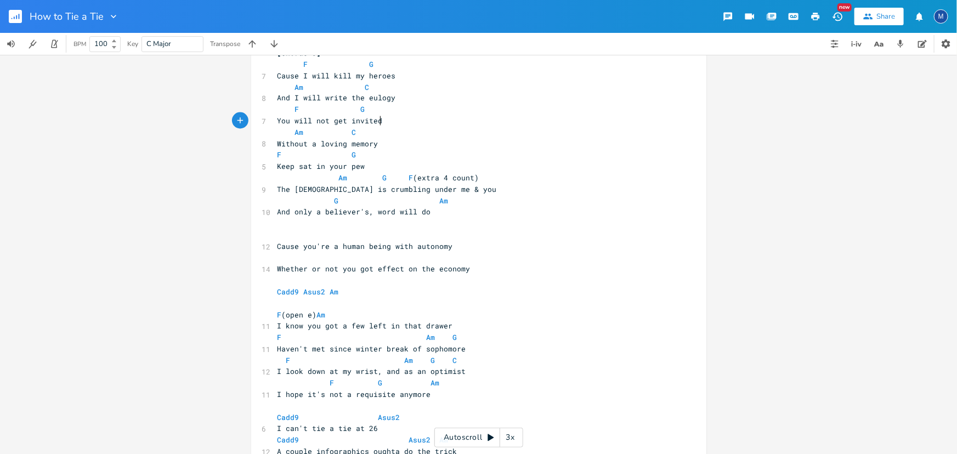
scroll to position [997, 0]
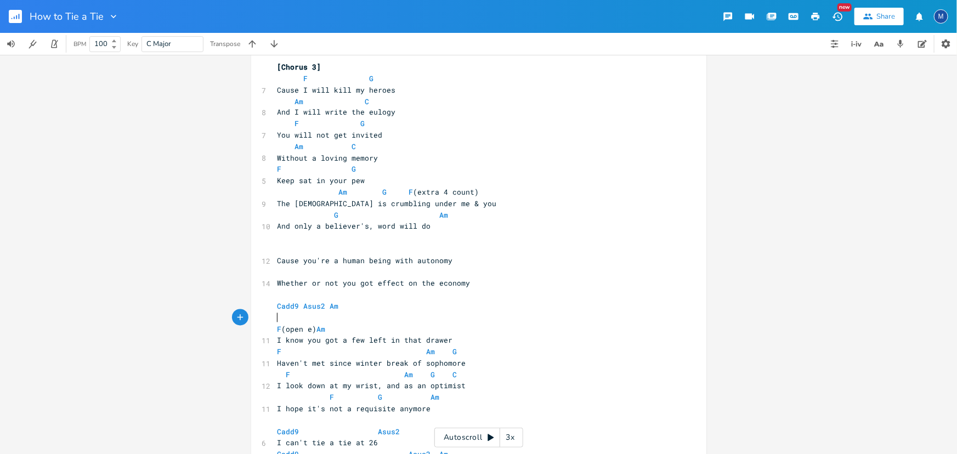
click at [374, 315] on pre "​" at bounding box center [473, 318] width 396 height 12
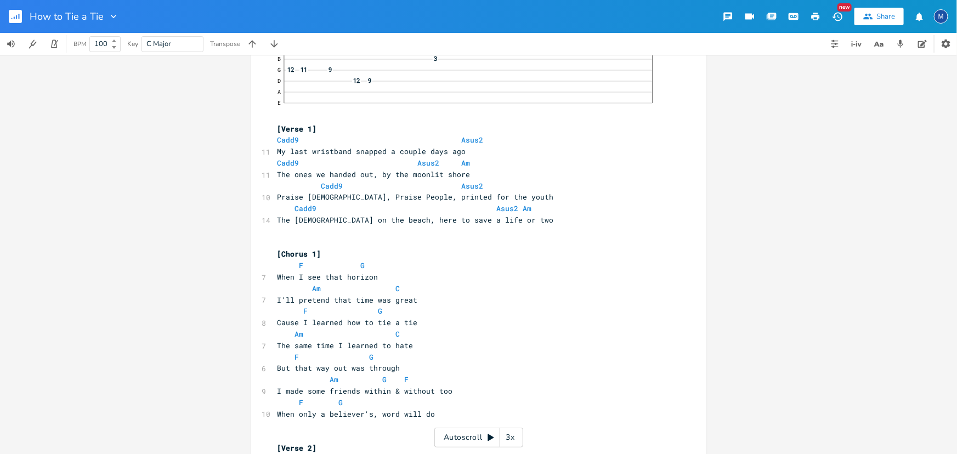
scroll to position [149, 0]
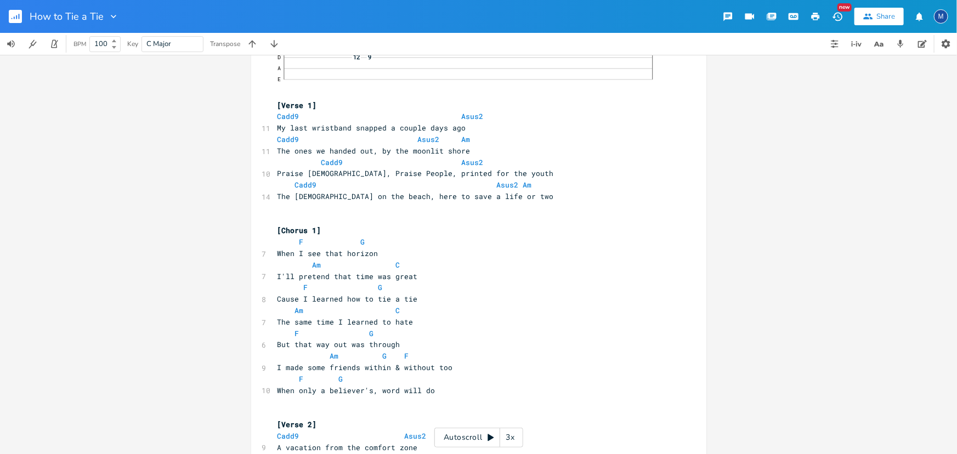
click at [517, 441] on div "3x" at bounding box center [510, 438] width 20 height 20
click at [517, 441] on div "4x" at bounding box center [510, 438] width 20 height 20
click at [517, 441] on div "5x" at bounding box center [510, 438] width 20 height 20
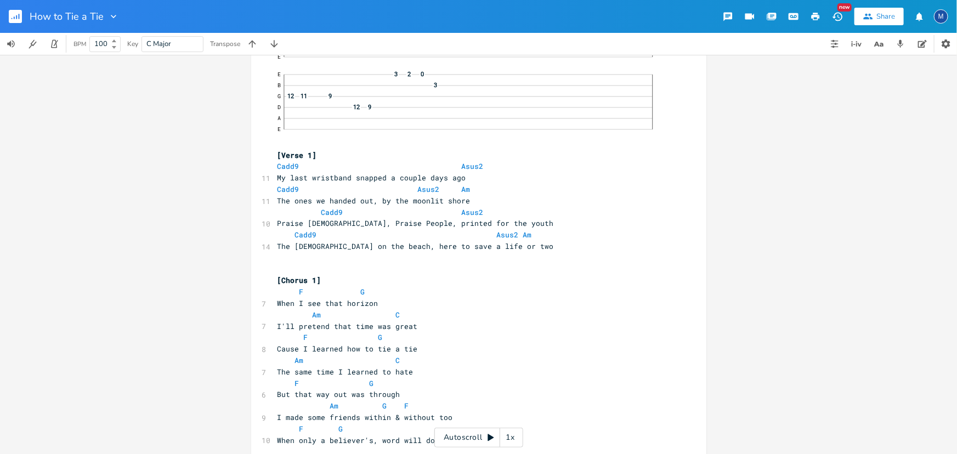
click at [516, 439] on div "1x" at bounding box center [510, 438] width 20 height 20
click at [477, 438] on div "Autoscroll 2x" at bounding box center [478, 438] width 89 height 20
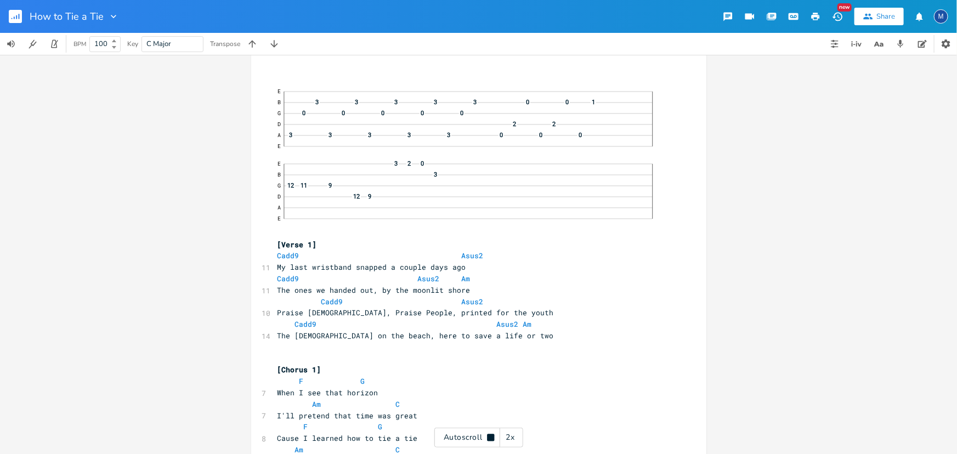
scroll to position [0, 0]
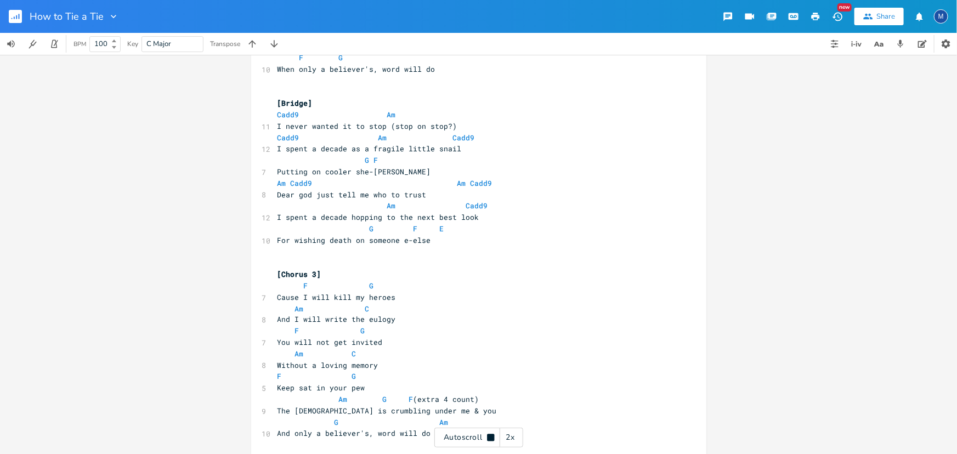
click at [483, 444] on div "Autoscroll 2x" at bounding box center [478, 438] width 89 height 20
click at [768, 232] on div "x ​ E B 3 3 3 3 3 0 0 1 G 0 0 0 0 0 D 2 2 A 3 3 3 3 3 0 0 0 E E 3 2 0 B 3 G 12 …" at bounding box center [478, 254] width 957 height 399
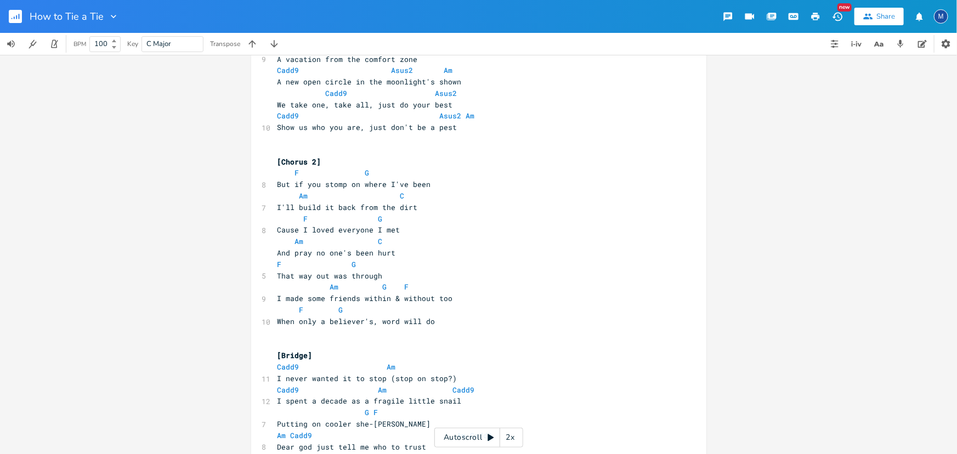
scroll to position [537, 0]
click at [309, 330] on pre "​" at bounding box center [473, 334] width 396 height 12
type textarea "[Chorus 2]"
drag, startPoint x: 323, startPoint y: 164, endPoint x: 261, endPoint y: 160, distance: 62.6
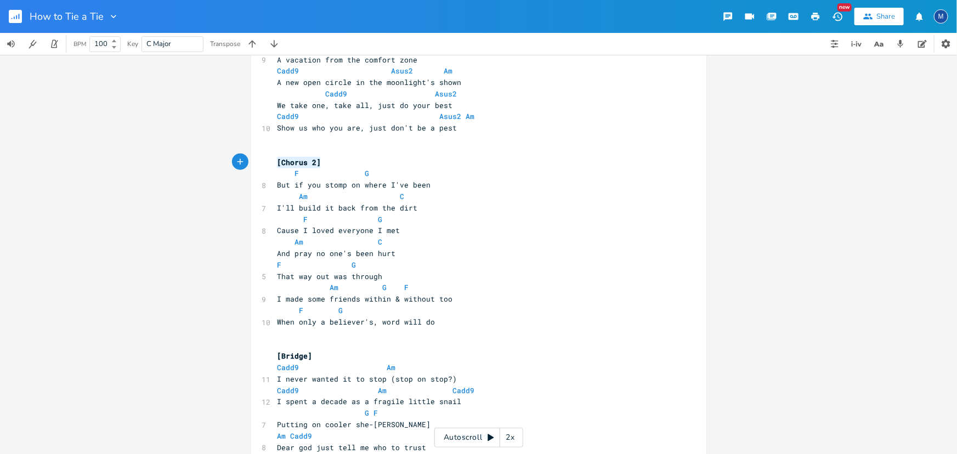
click at [262, 160] on div "[Chorus 2] x ​ E B 3 3 3 3 3 0 0 1 G 0 0 0 0 0 D 2 2 A 3 3 3 3 3 0 0 0 E E 3 2 …" at bounding box center [478, 316] width 455 height 1582
click at [325, 156] on icon "button" at bounding box center [329, 152] width 9 height 9
type textarea "Stopped "Something More Than Free""
click at [346, 202] on button "Comment" at bounding box center [355, 206] width 49 height 13
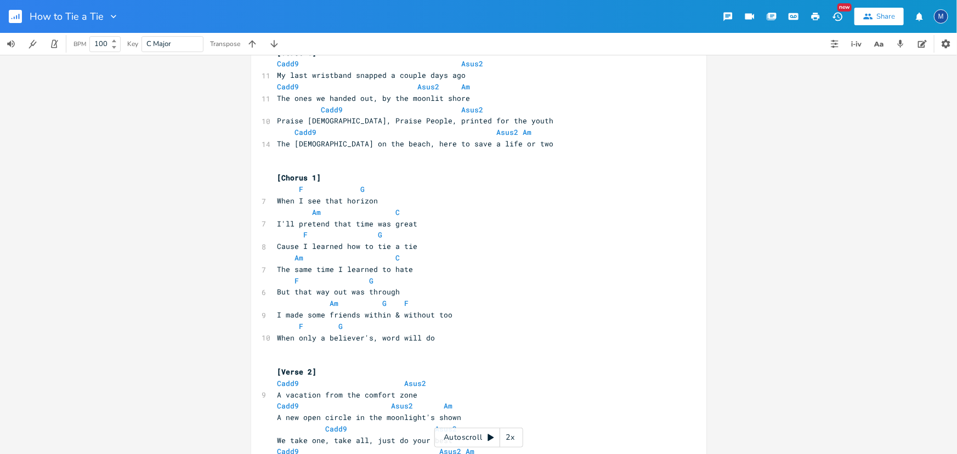
scroll to position [187, 0]
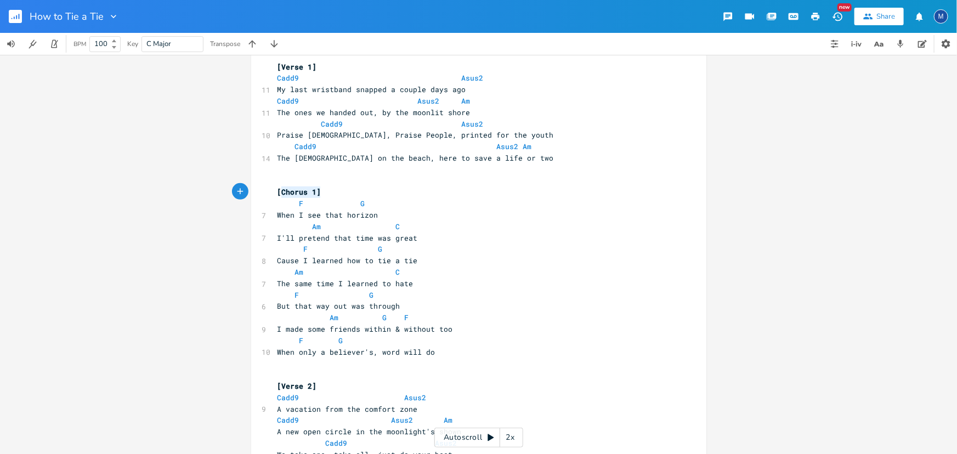
type textarea "[Chorus 1]"
drag, startPoint x: 320, startPoint y: 194, endPoint x: 266, endPoint y: 194, distance: 53.7
click at [325, 183] on icon "button" at bounding box center [328, 182] width 7 height 7
type textarea "Stopped "How to Forget""
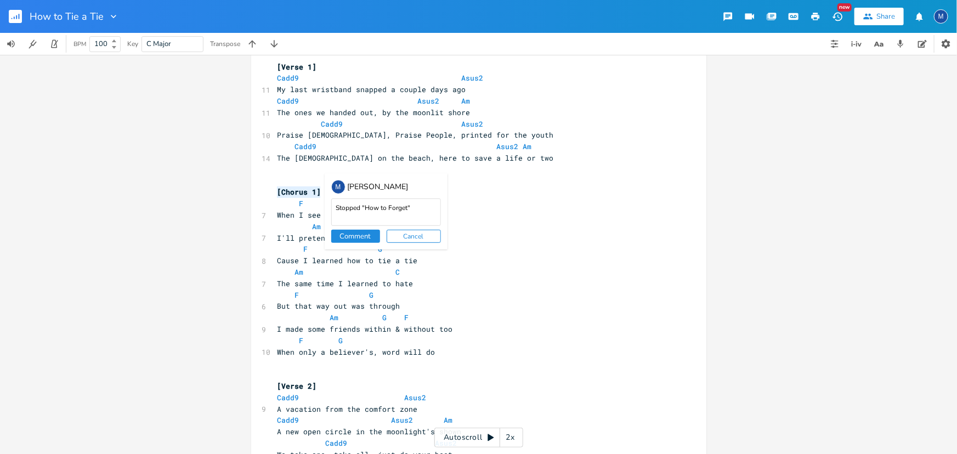
click at [340, 229] on div "M [PERSON_NAME] Stopped "How to Forget" Comment Cancel" at bounding box center [386, 211] width 123 height 76
click at [338, 234] on button "Comment" at bounding box center [355, 236] width 49 height 13
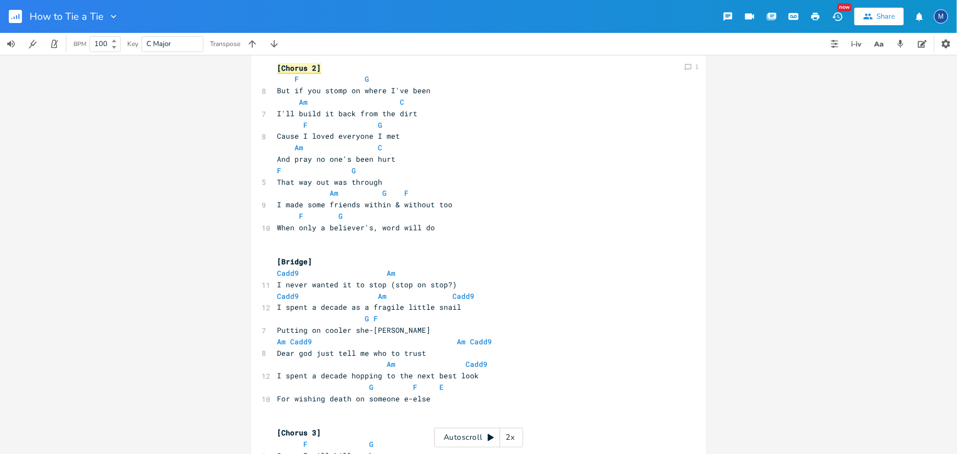
scroll to position [636, 0]
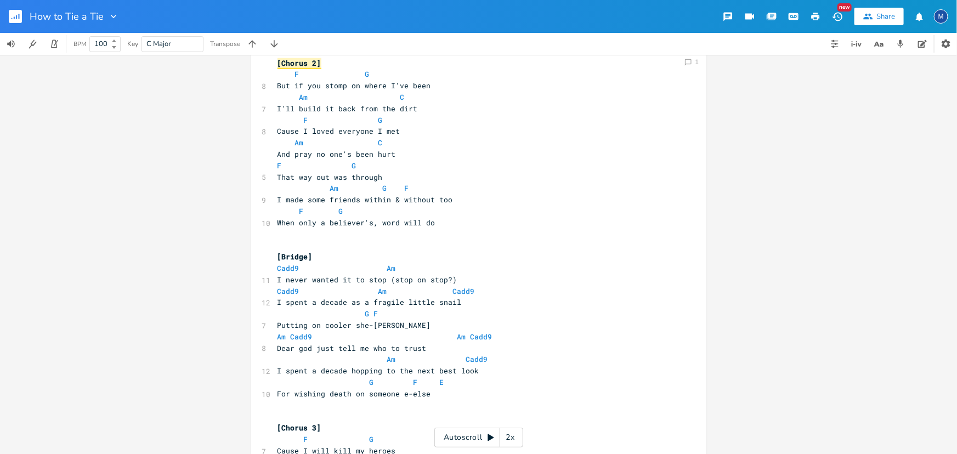
click at [397, 242] on pre "​" at bounding box center [473, 246] width 396 height 12
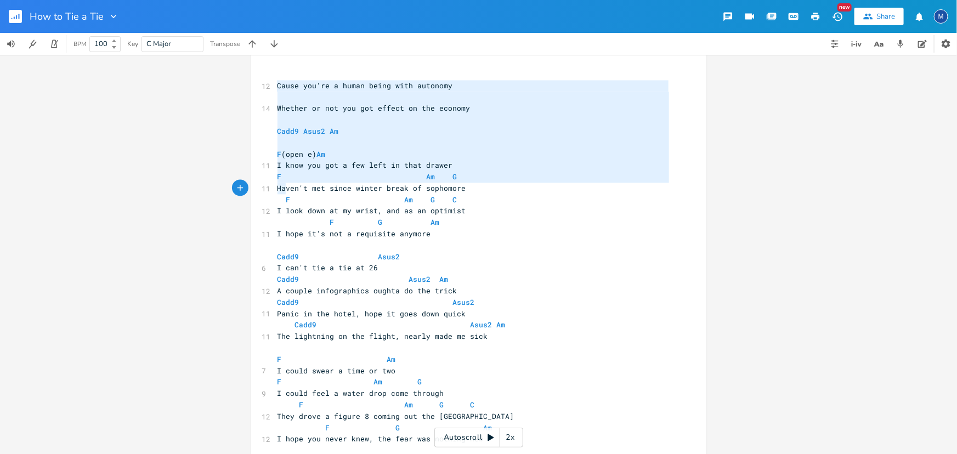
scroll to position [1196, 0]
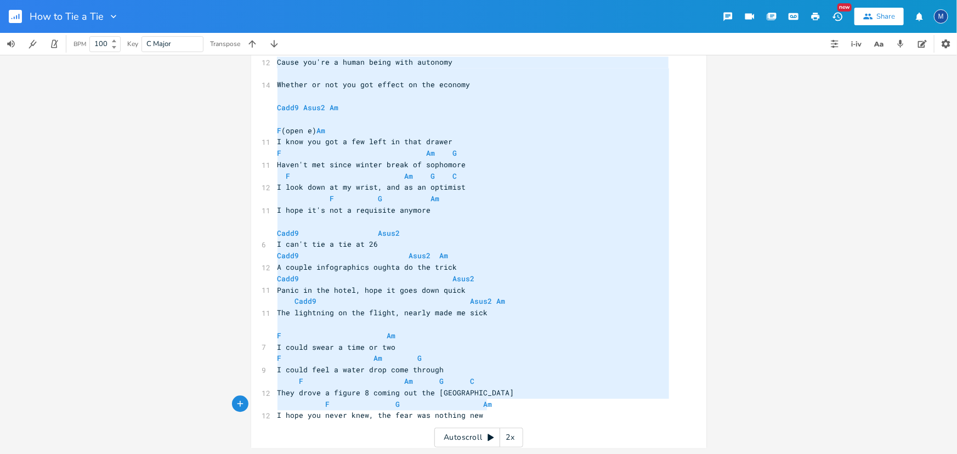
type textarea "Cause you're a human being with autonomy Whether or not you got effect on the e…"
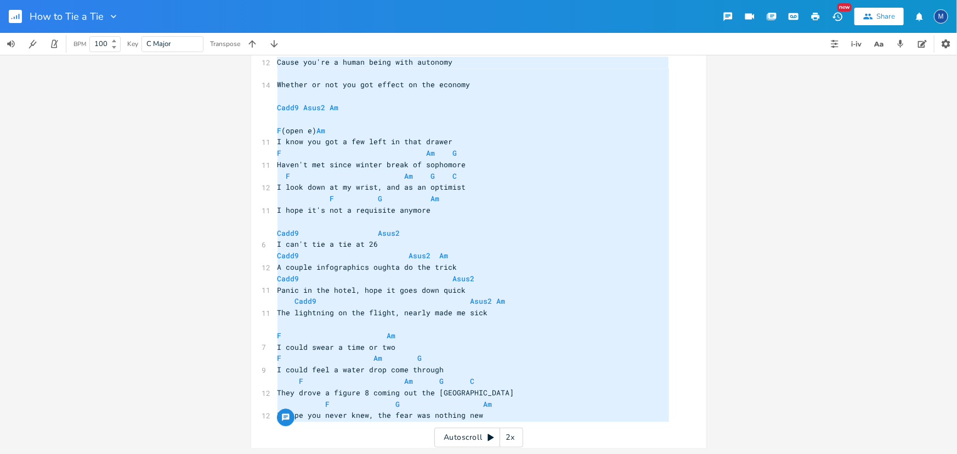
drag, startPoint x: 274, startPoint y: 121, endPoint x: 581, endPoint y: 438, distance: 441.6
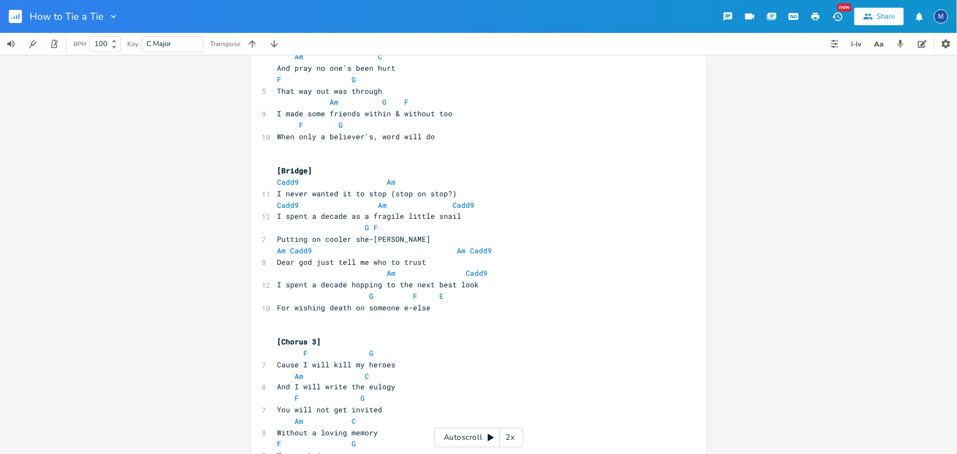
scroll to position [647, 0]
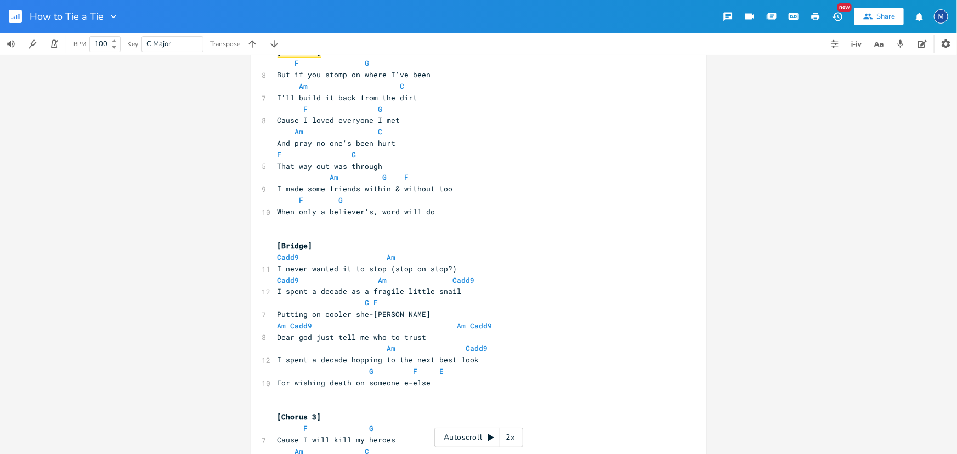
click at [717, 300] on div "Comment 1 Comment 1 x ​ E B 3 3 3 3 3 0 0 1 G 0 0 0 0 0 D 2 2 A 3 3 3 3 3 0 0 0…" at bounding box center [478, 254] width 957 height 399
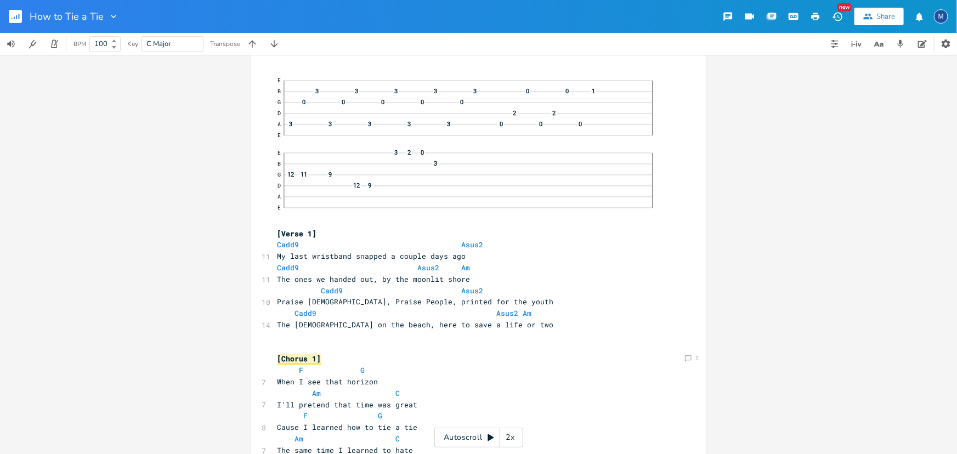
scroll to position [0, 0]
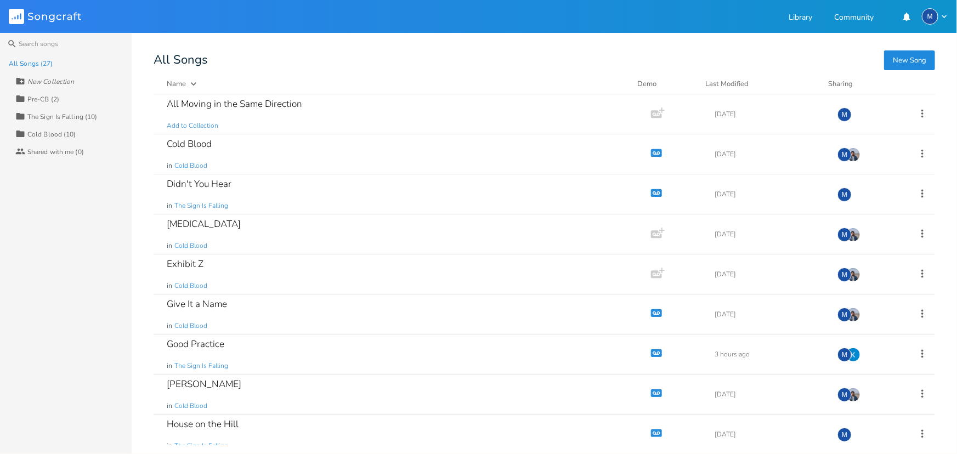
click at [59, 115] on div "The Sign Is Falling (10)" at bounding box center [62, 116] width 70 height 7
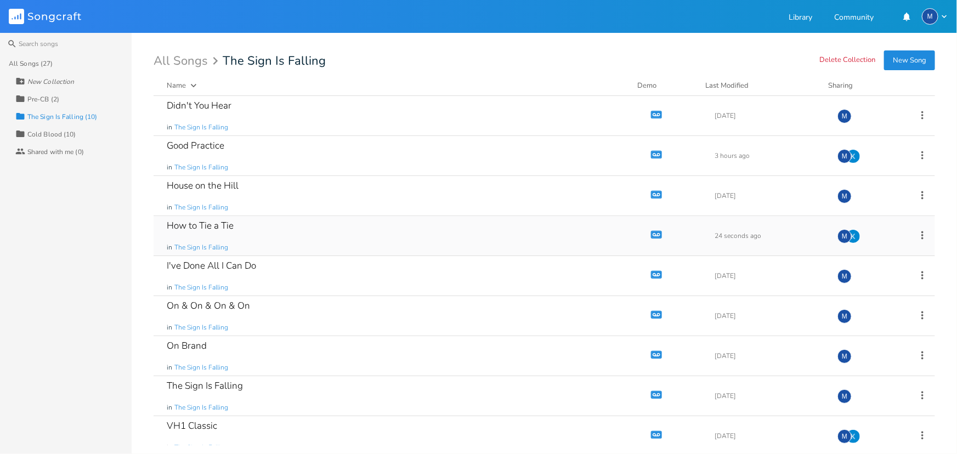
click at [298, 235] on div "How to Tie a Tie in The Sign Is Falling" at bounding box center [400, 235] width 467 height 39
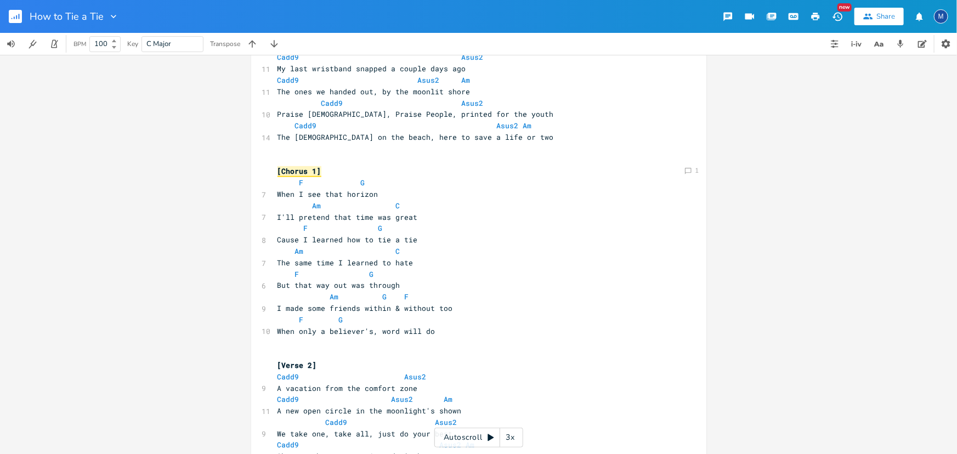
scroll to position [184, 0]
